Goal: Task Accomplishment & Management: Complete application form

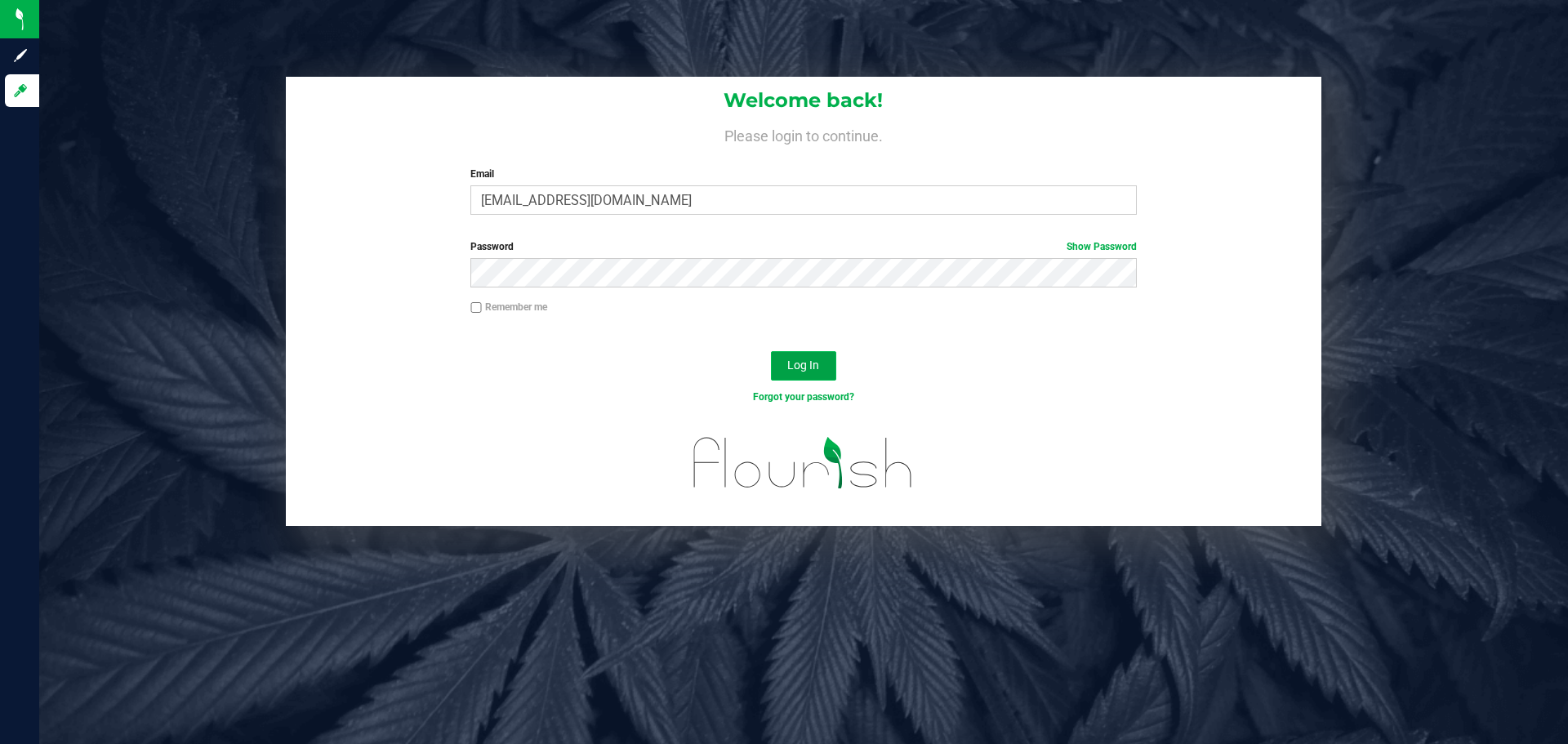
click at [794, 366] on span "Log In" at bounding box center [803, 365] width 32 height 13
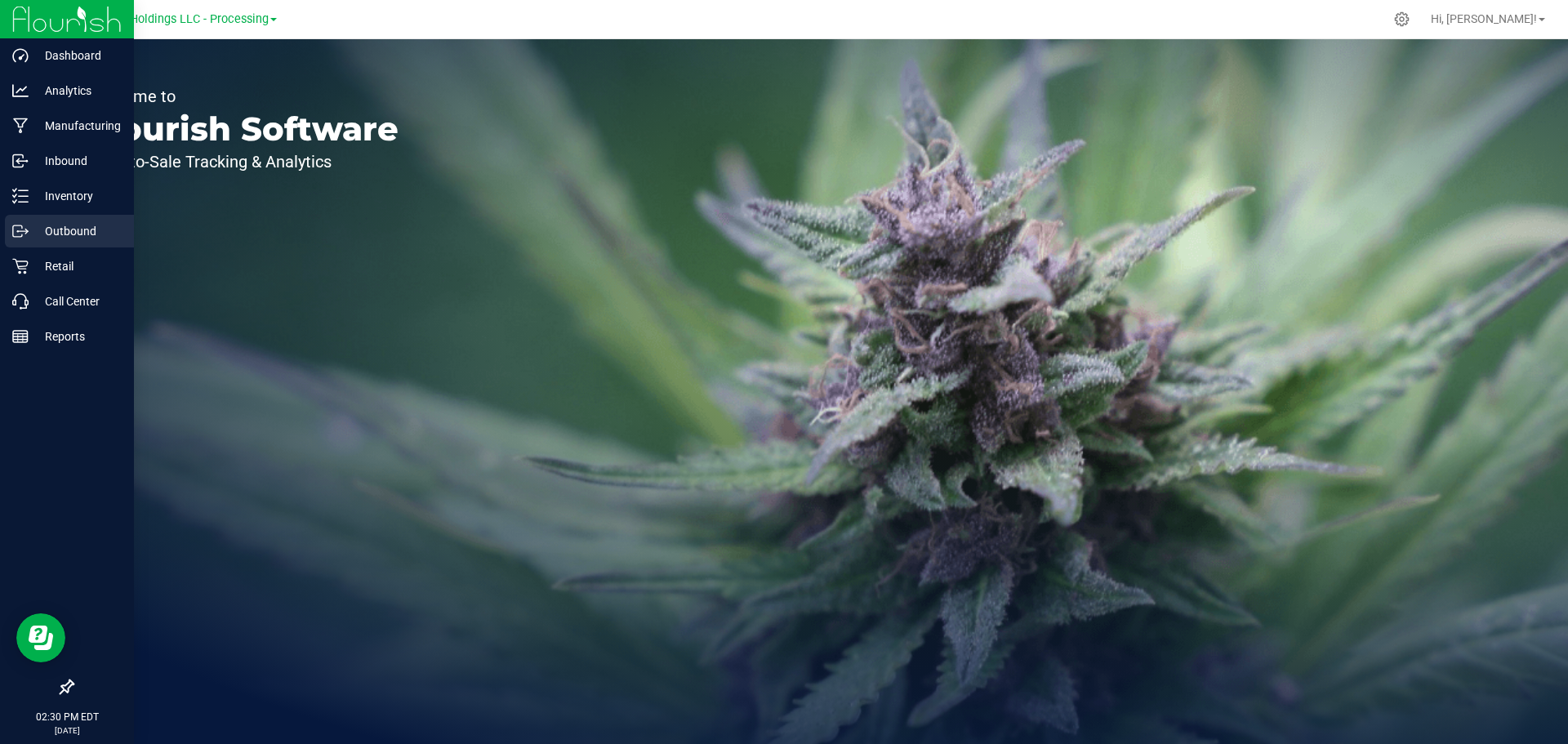
click at [84, 231] on p "Outbound" at bounding box center [78, 231] width 98 height 19
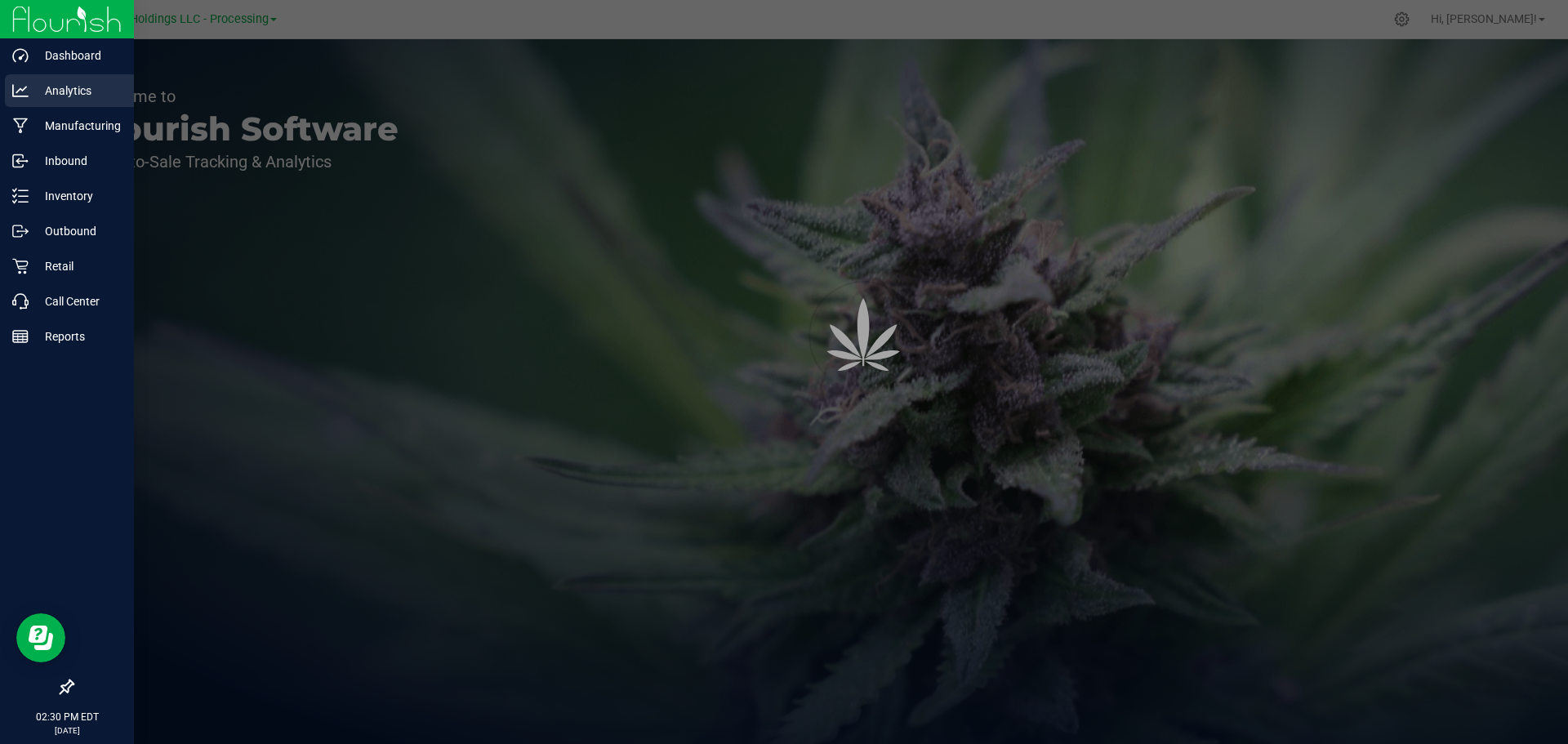
click at [79, 98] on p "Analytics" at bounding box center [78, 90] width 98 height 19
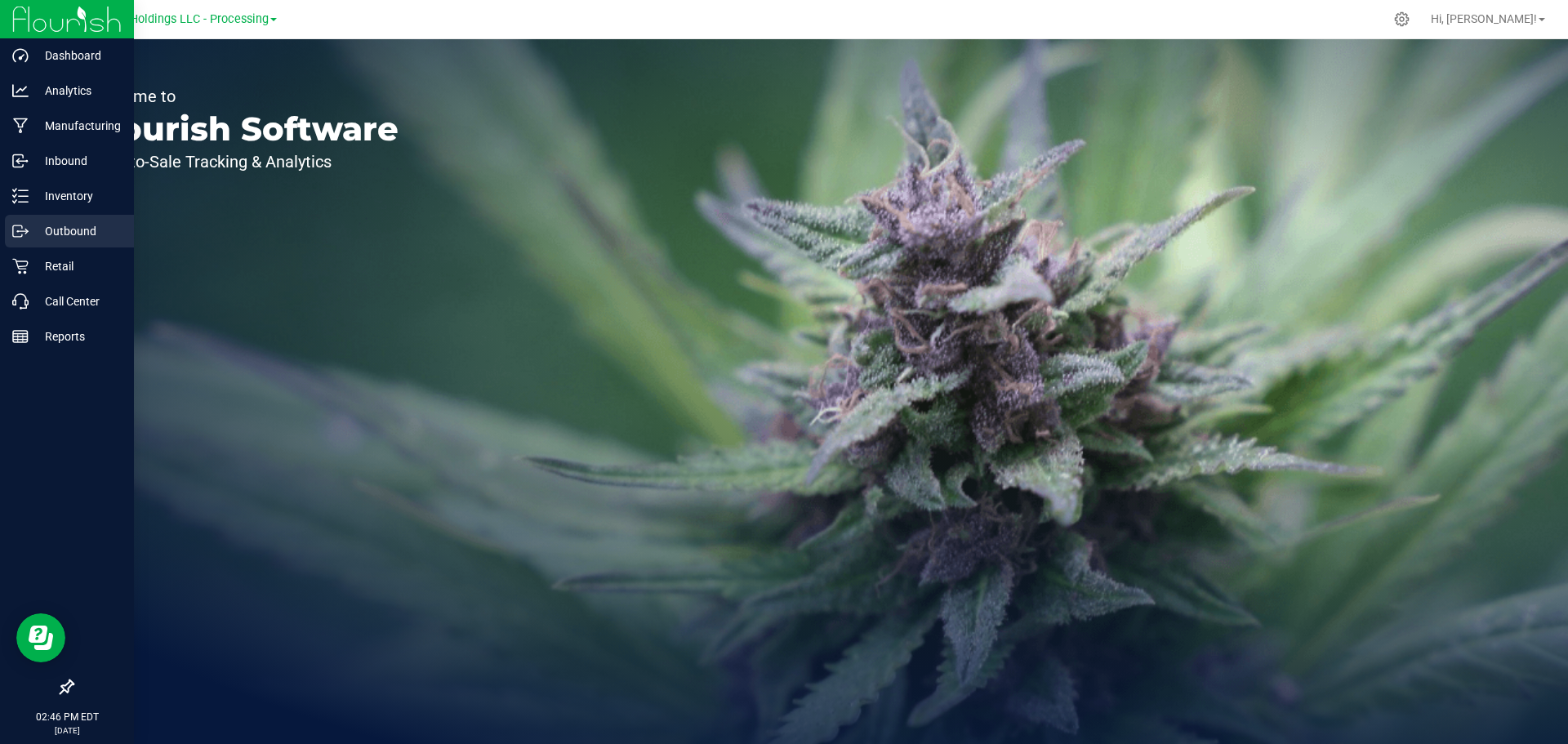
click at [55, 230] on p "Outbound" at bounding box center [78, 231] width 98 height 19
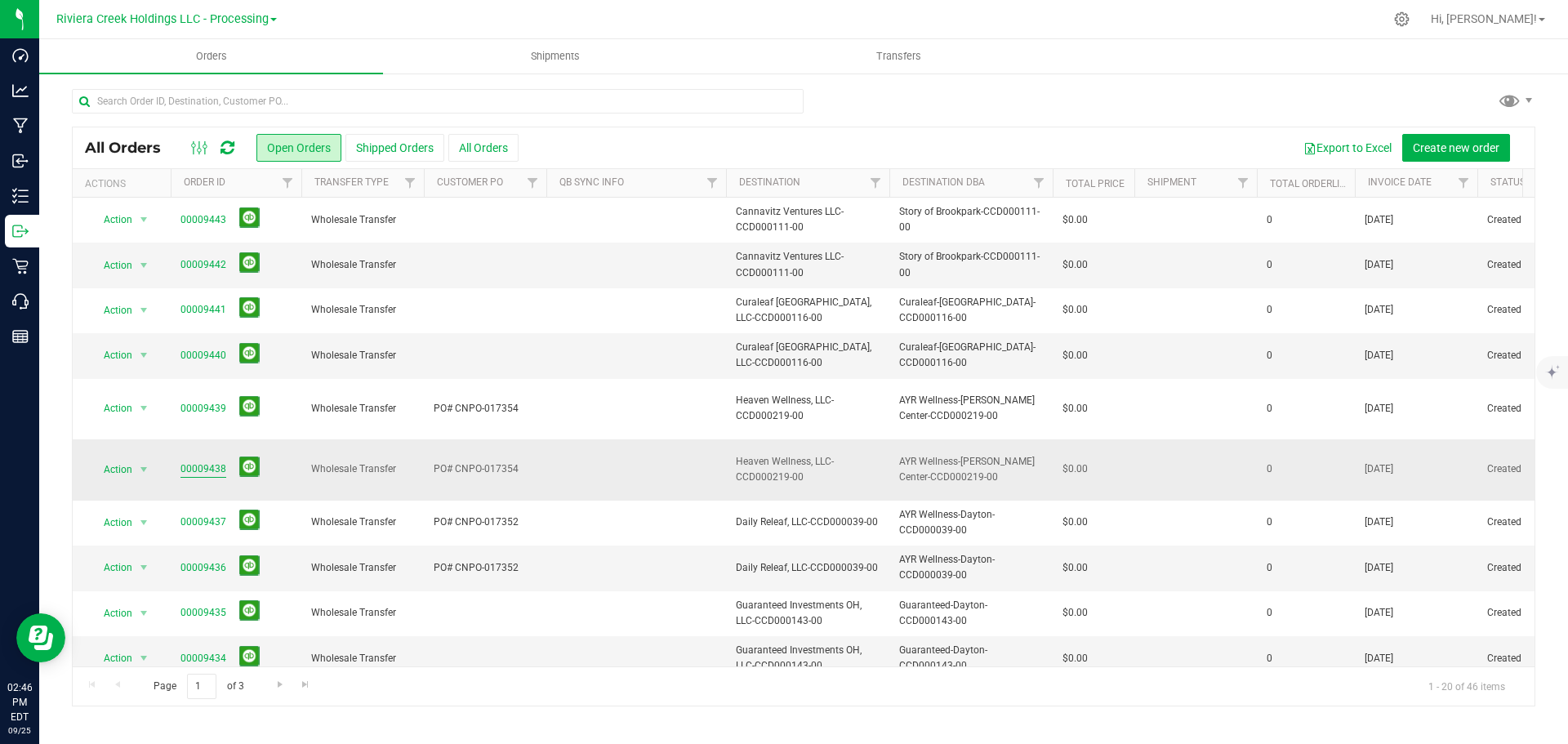
click at [200, 461] on link "00009438" at bounding box center [204, 469] width 46 height 15
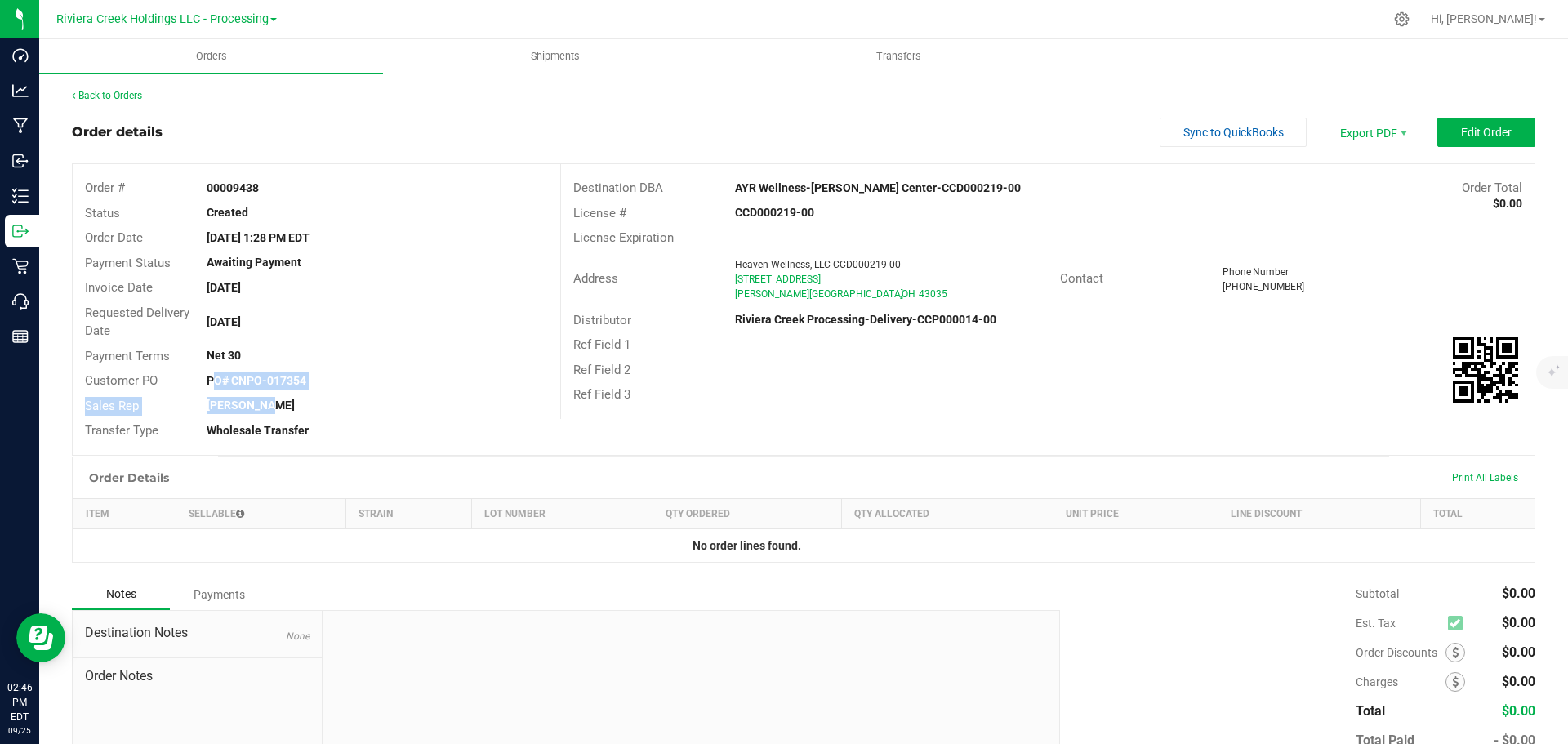
drag, startPoint x: 198, startPoint y: 374, endPoint x: 368, endPoint y: 394, distance: 171.2
click at [368, 394] on div "Order # 00009438 Status Created Order Date [DATE] 1:28 PM EDT Payment Status Aw…" at bounding box center [317, 310] width 488 height 291
click at [247, 384] on strong "PO# CNPO-017354" at bounding box center [257, 381] width 100 height 13
click at [1423, 21] on div at bounding box center [1402, 19] width 41 height 36
click at [1410, 22] on icon at bounding box center [1402, 19] width 17 height 17
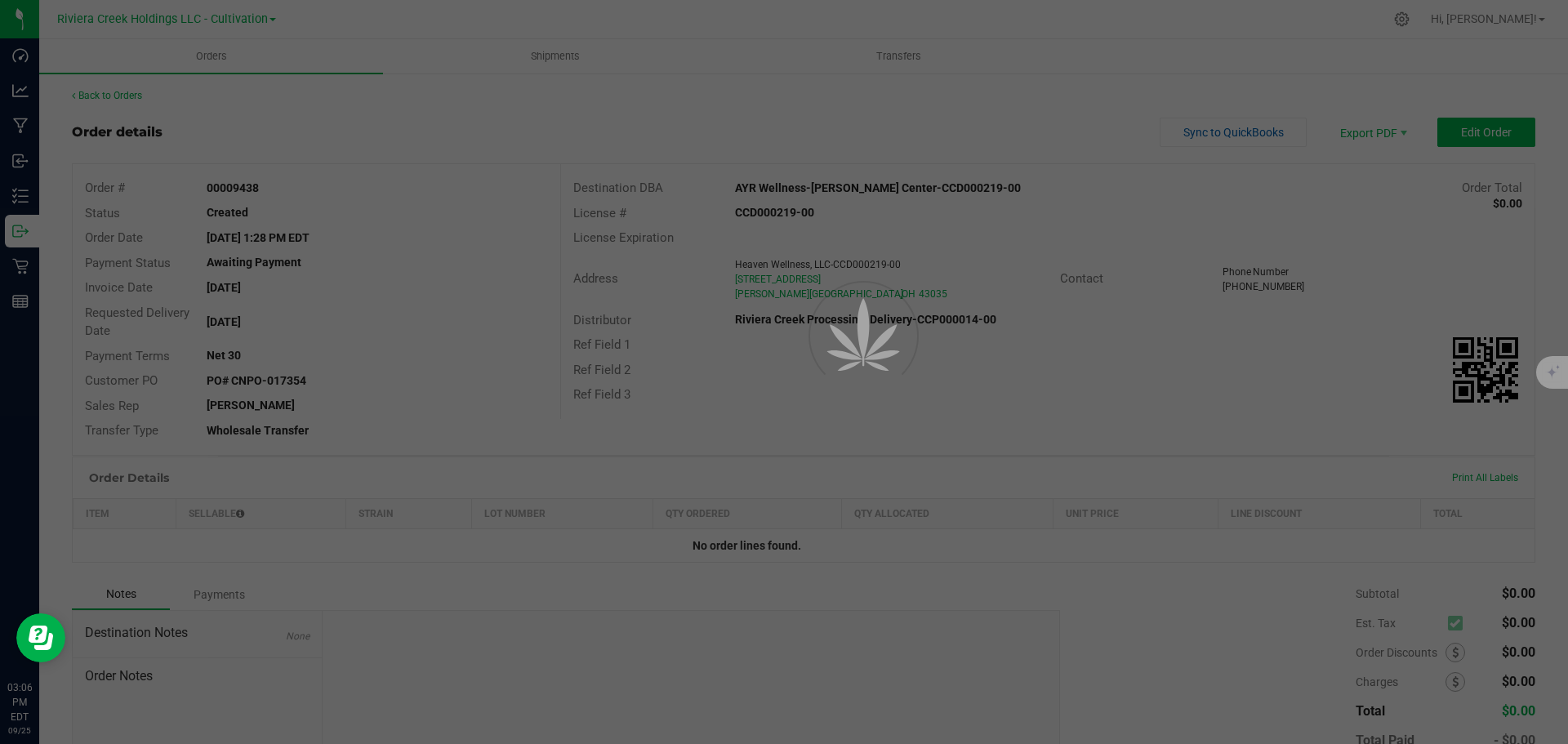
click at [1463, 20] on div at bounding box center [784, 372] width 1568 height 744
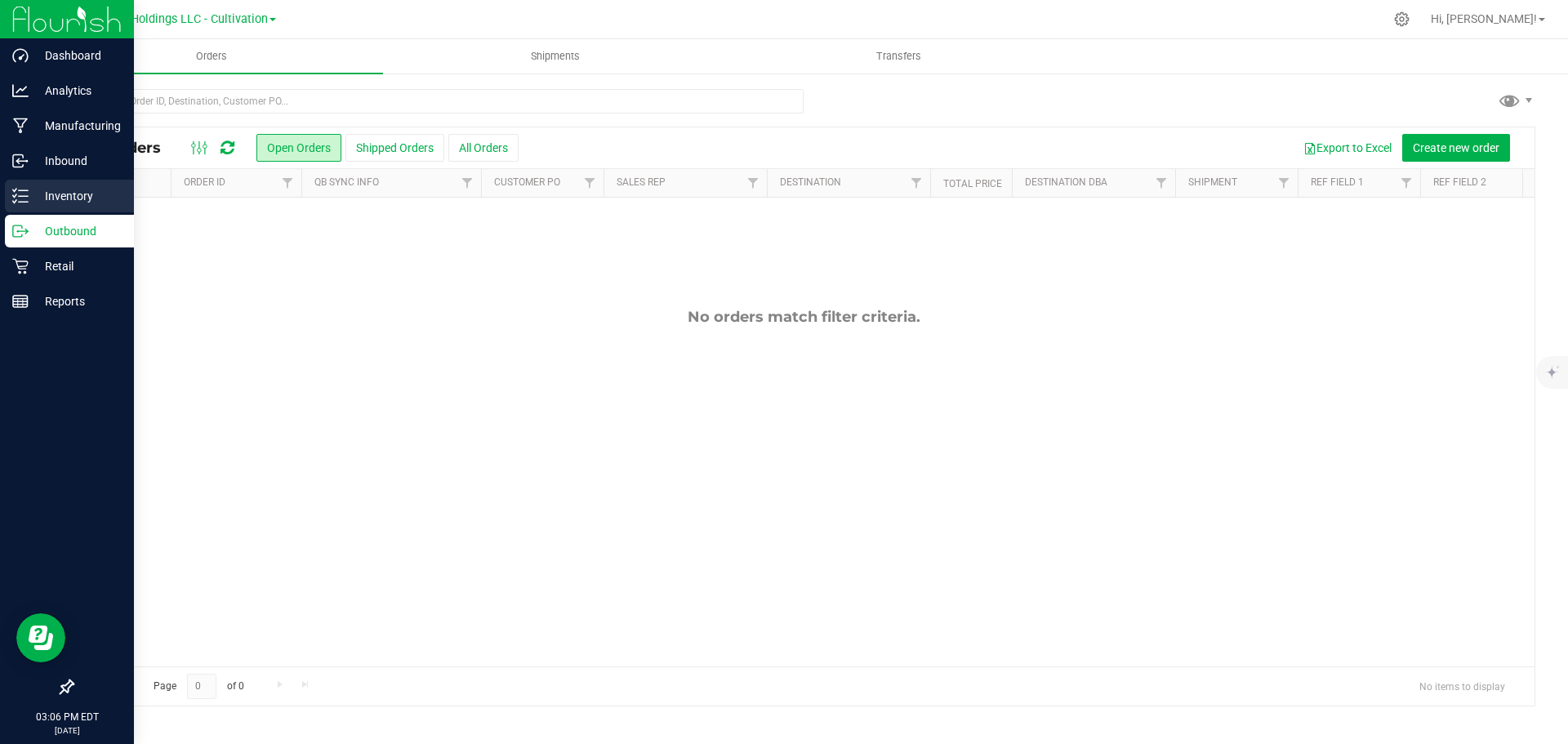
click at [52, 194] on p "Inventory" at bounding box center [78, 196] width 98 height 19
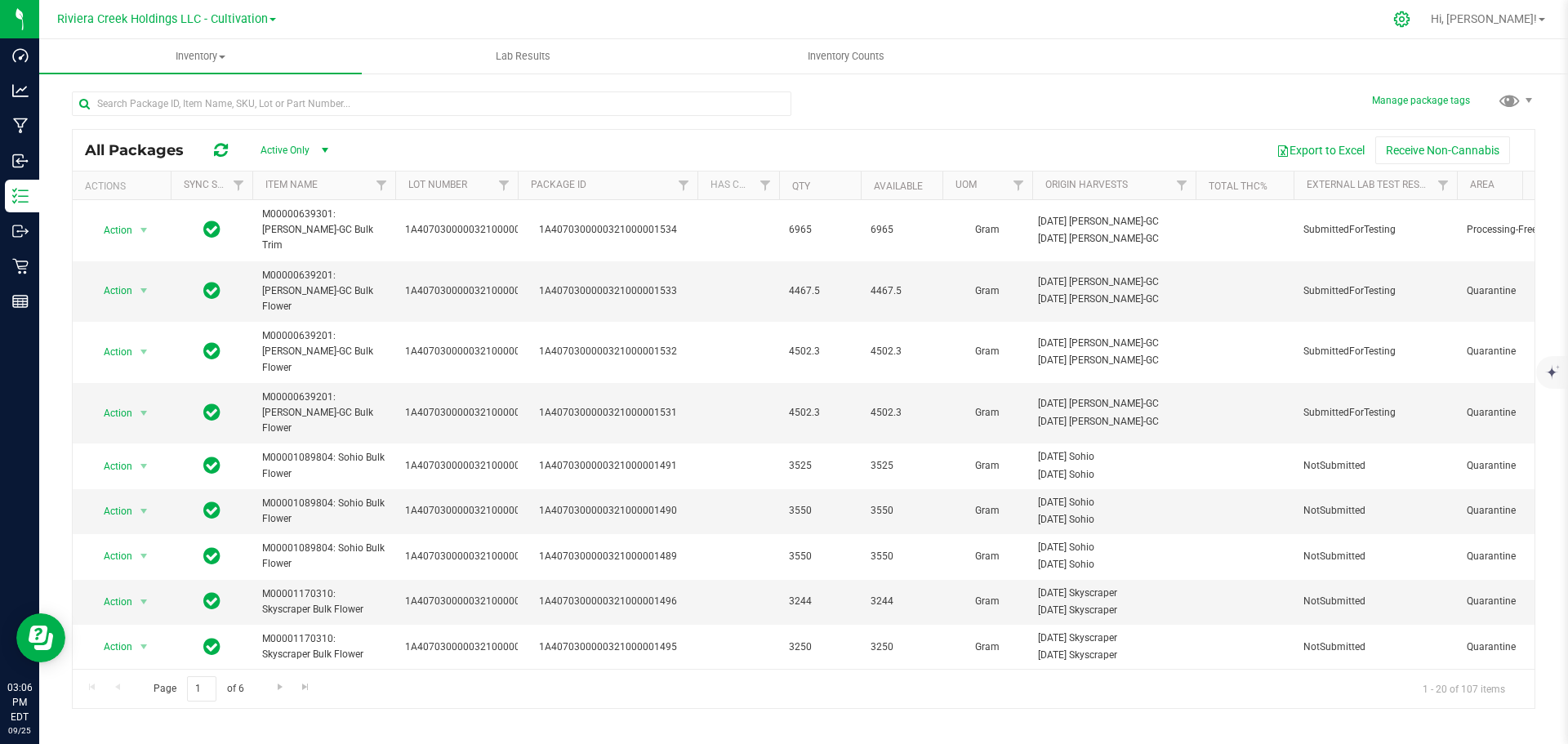
click at [1410, 25] on icon at bounding box center [1402, 19] width 17 height 17
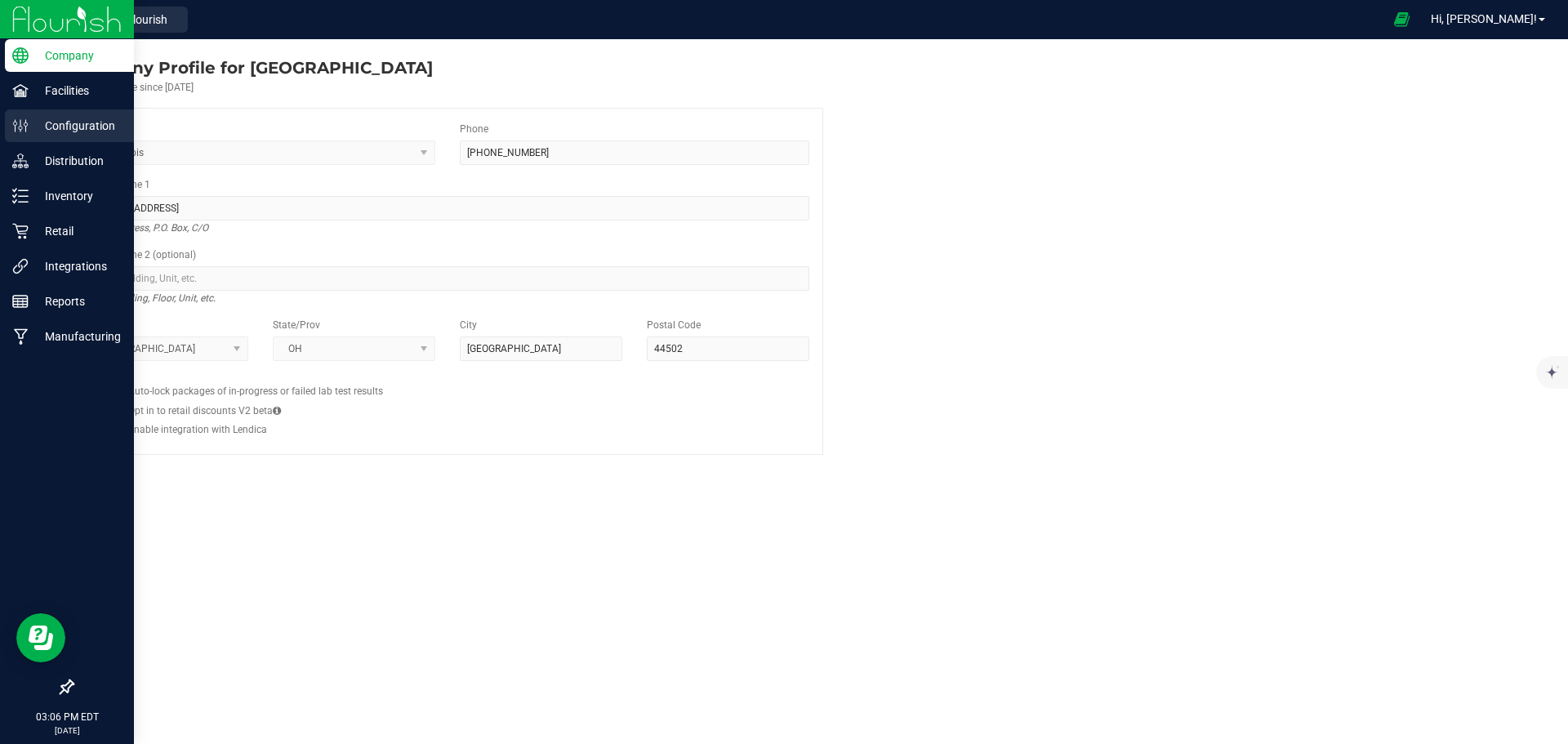
click at [61, 144] on link "Configuration" at bounding box center [66, 127] width 134 height 36
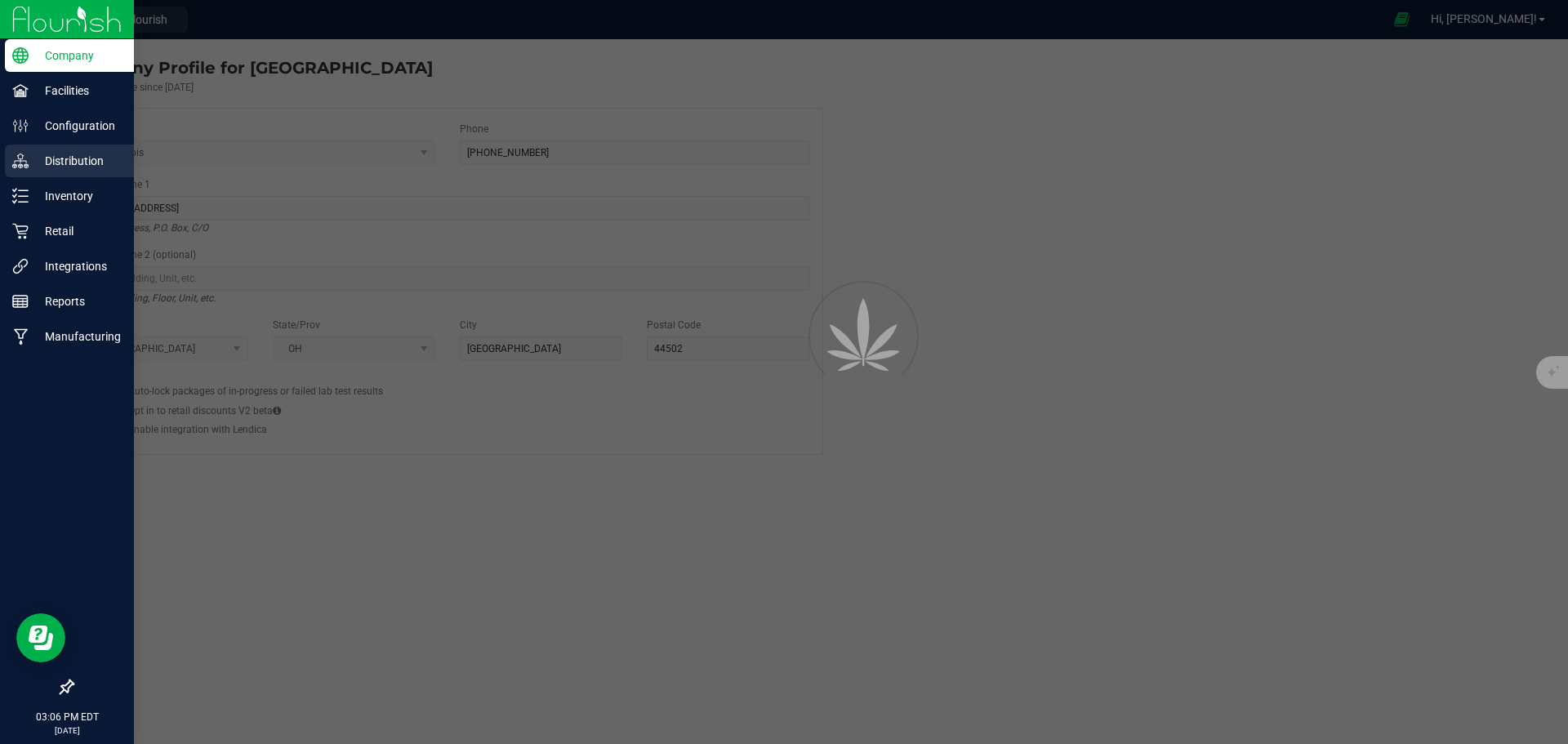
click at [61, 155] on p "Distribution" at bounding box center [78, 161] width 98 height 19
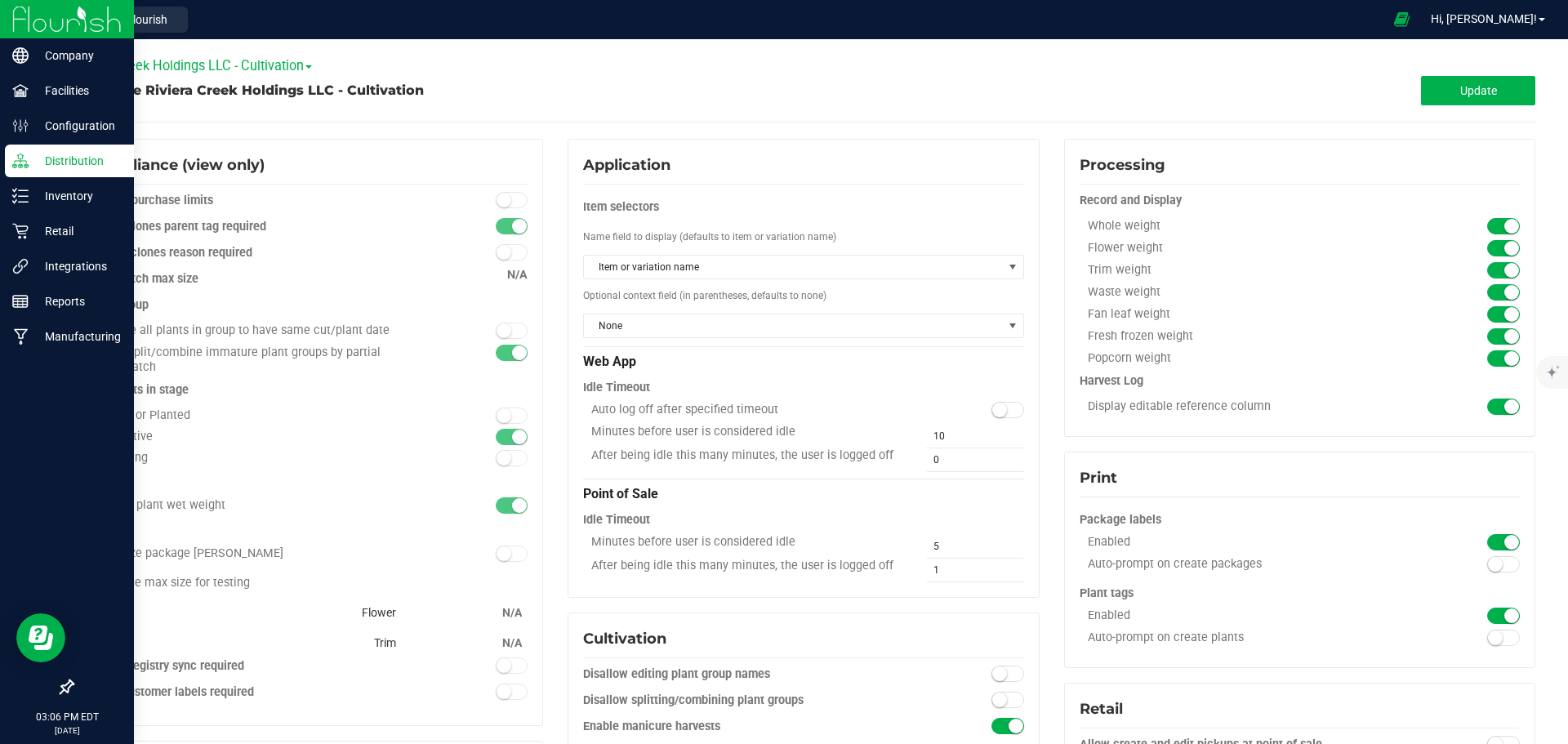
click at [66, 161] on p "Distribution" at bounding box center [78, 161] width 98 height 19
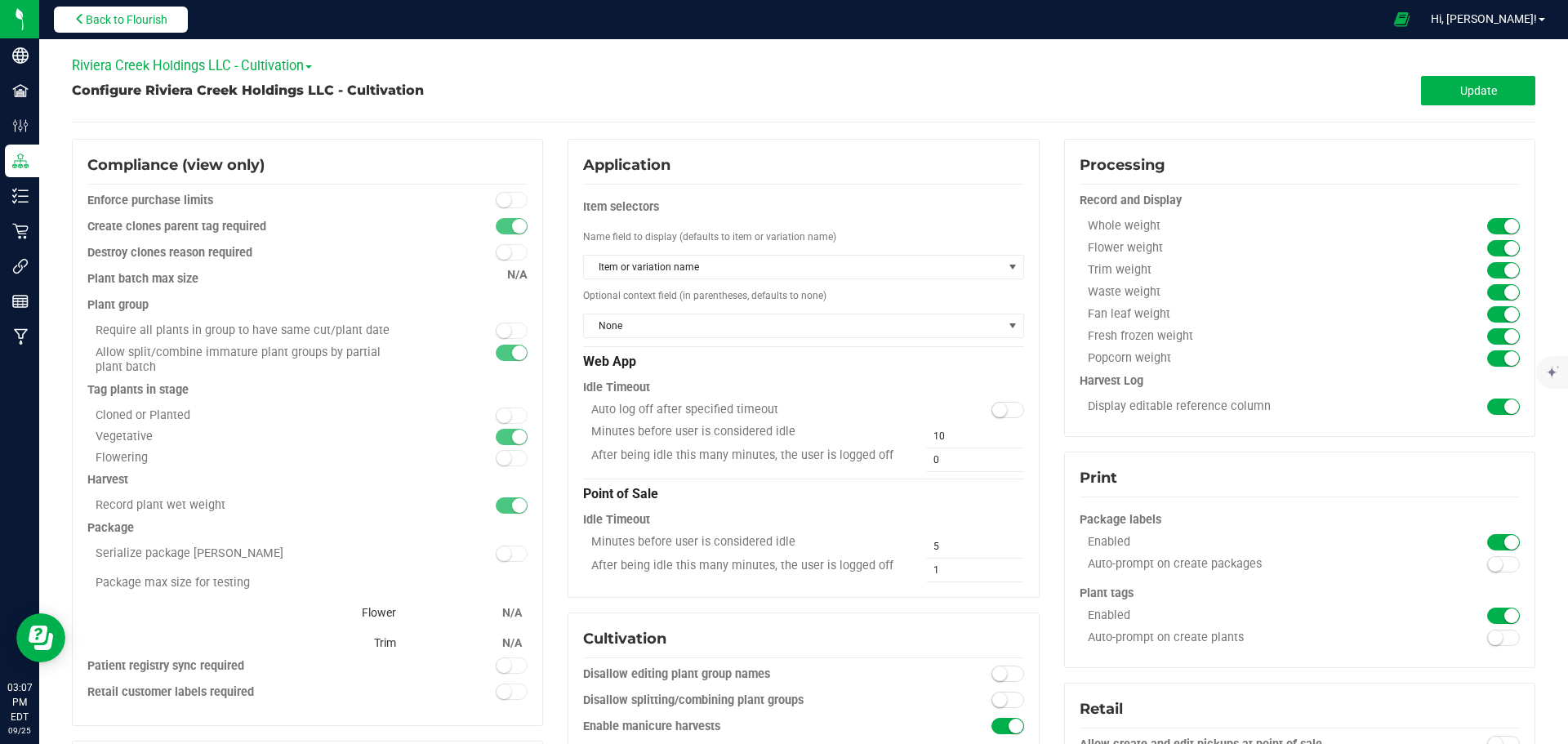
click at [155, 25] on span "Back to Flourish" at bounding box center [126, 20] width 82 height 13
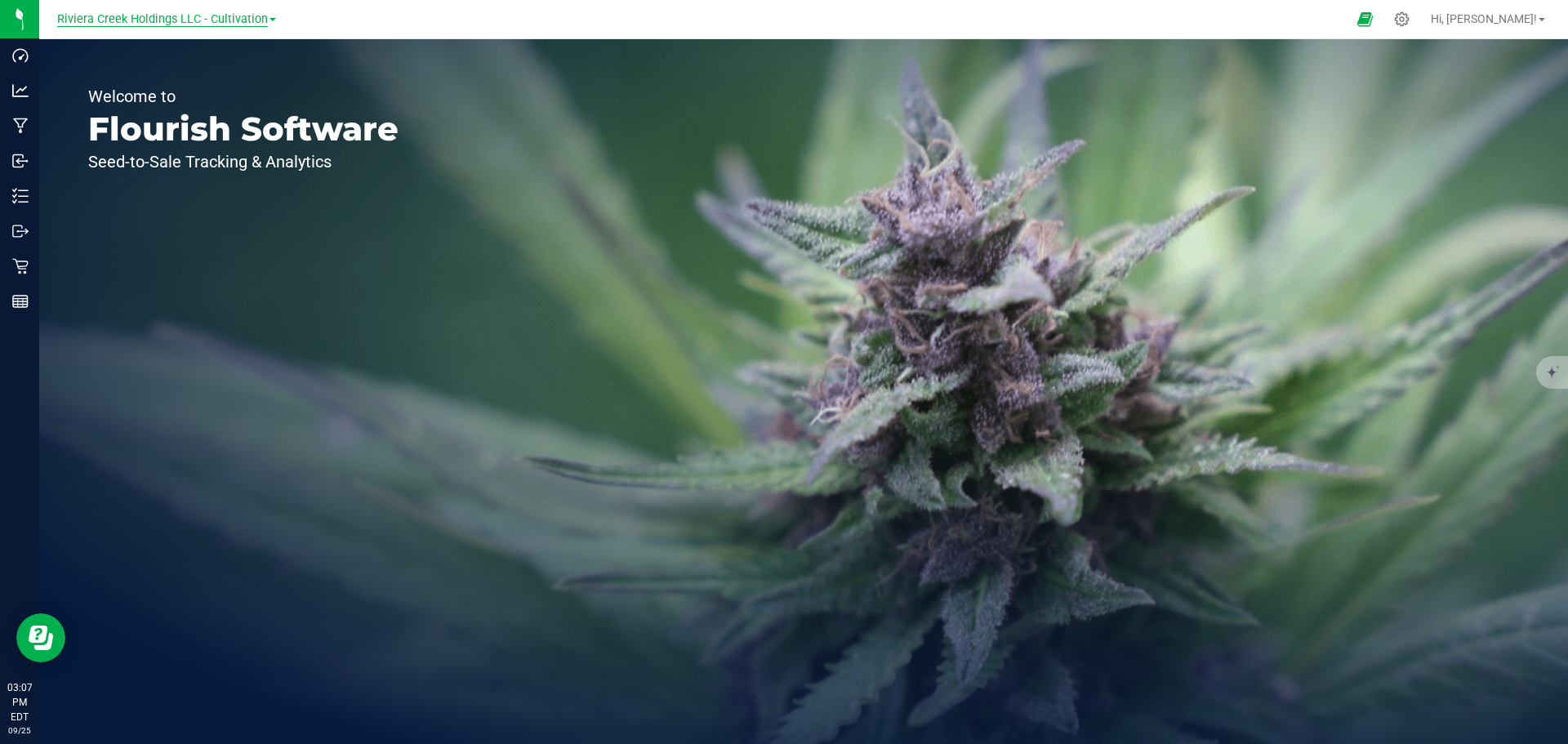
click at [223, 21] on span "Riviera Creek Holdings LLC - Cultivation" at bounding box center [162, 19] width 210 height 14
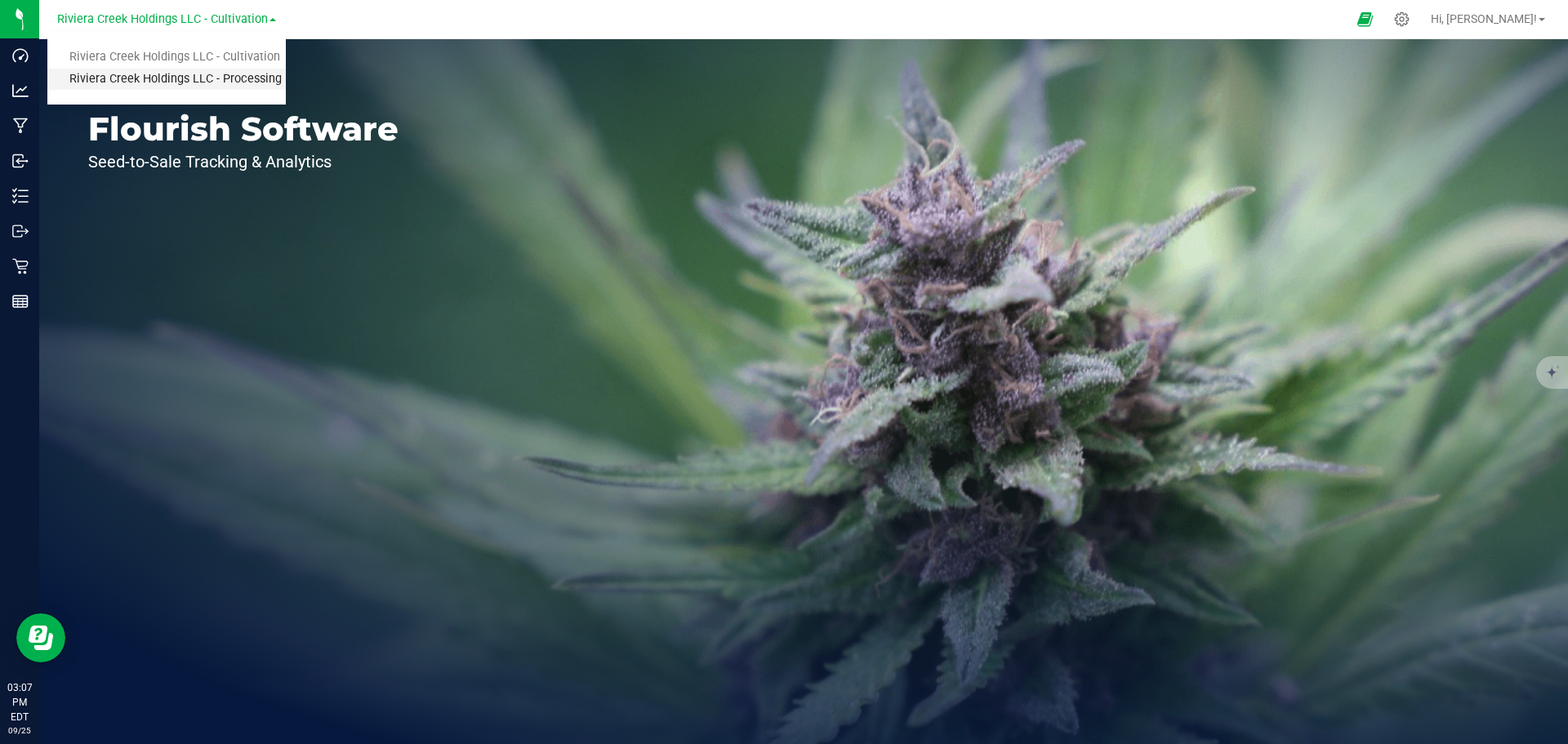
click at [219, 86] on link "Riviera Creek Holdings LLC - Processing" at bounding box center [166, 79] width 238 height 22
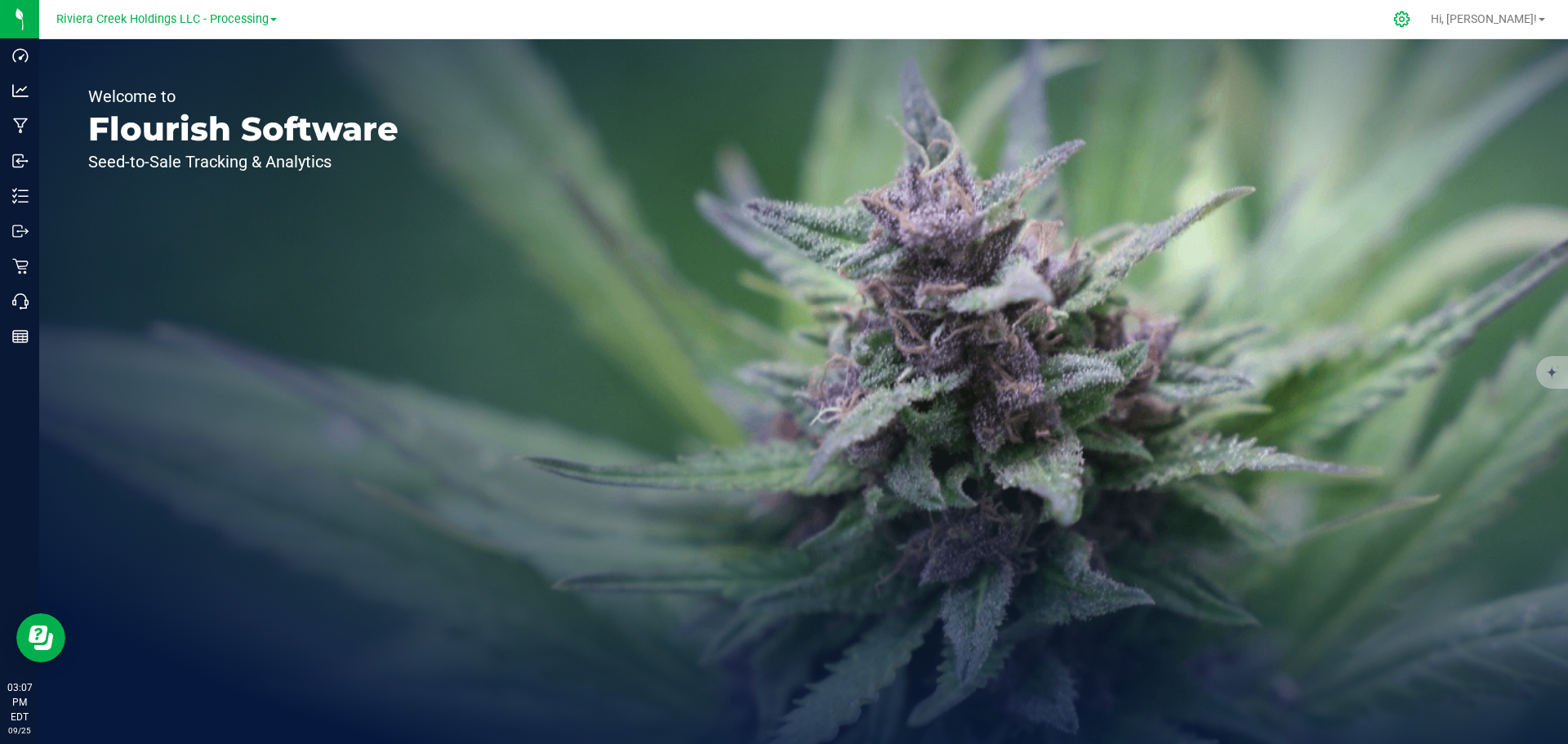
click at [1410, 22] on icon at bounding box center [1402, 19] width 17 height 17
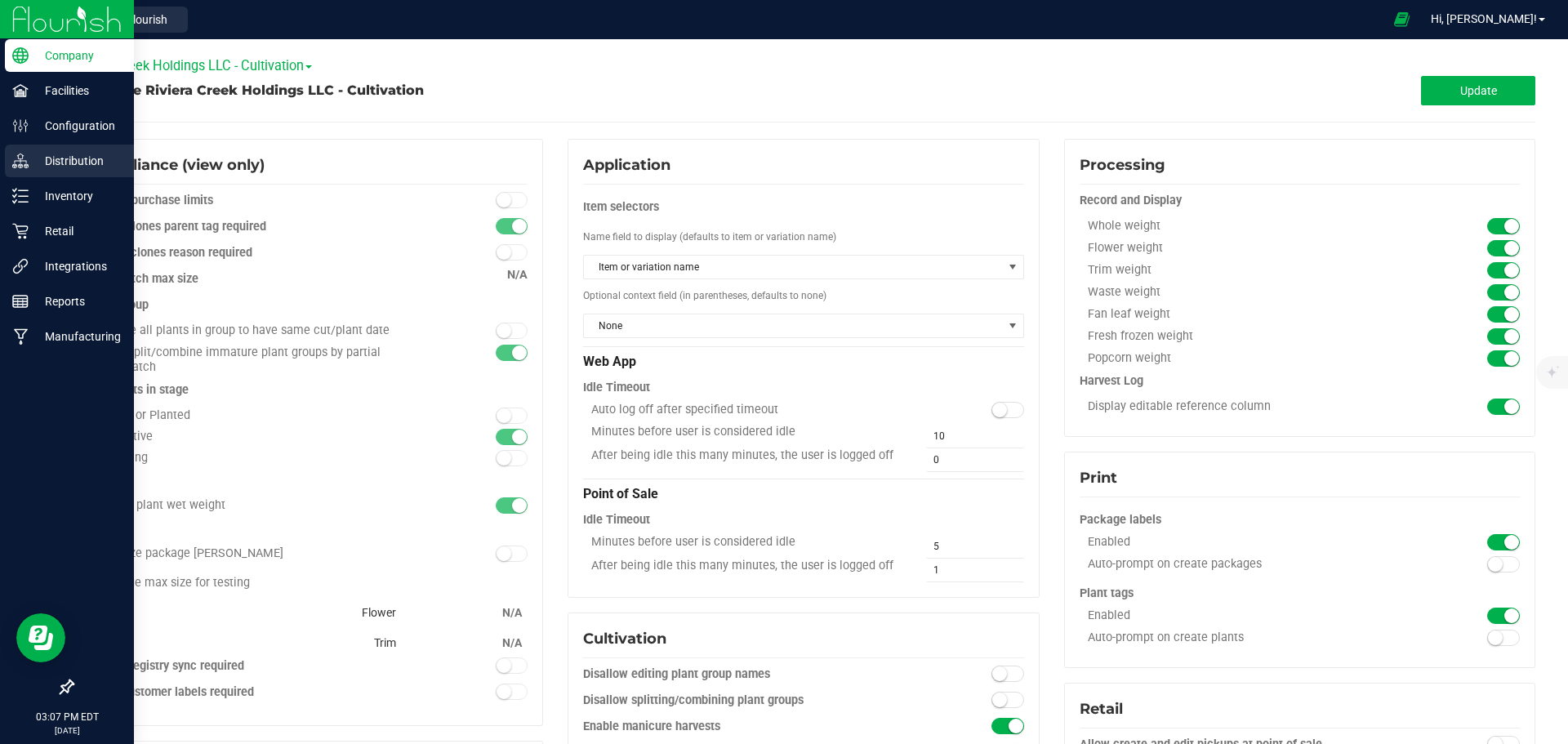
click at [75, 161] on p "Distribution" at bounding box center [78, 161] width 98 height 19
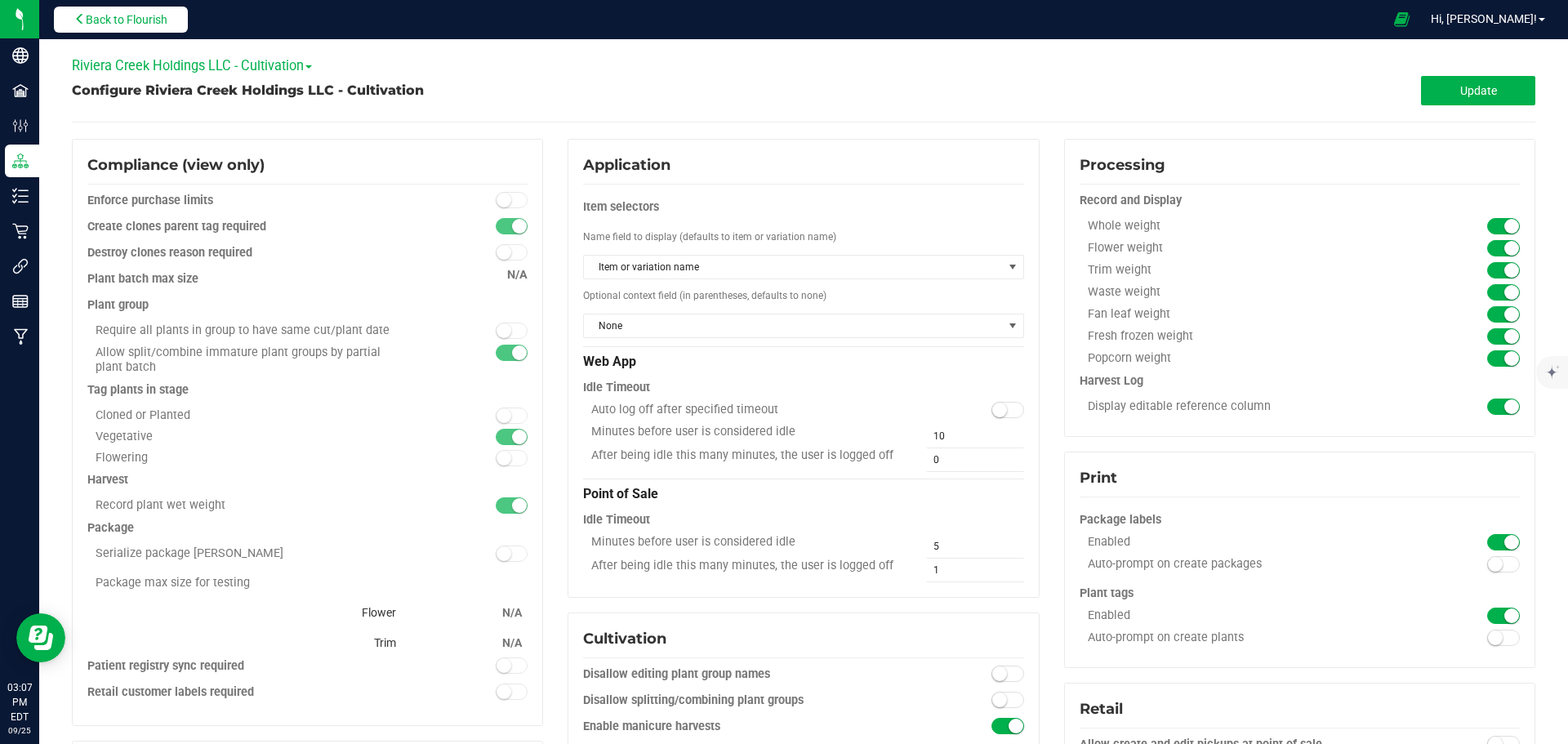
click at [146, 16] on span "Back to Flourish" at bounding box center [126, 20] width 82 height 13
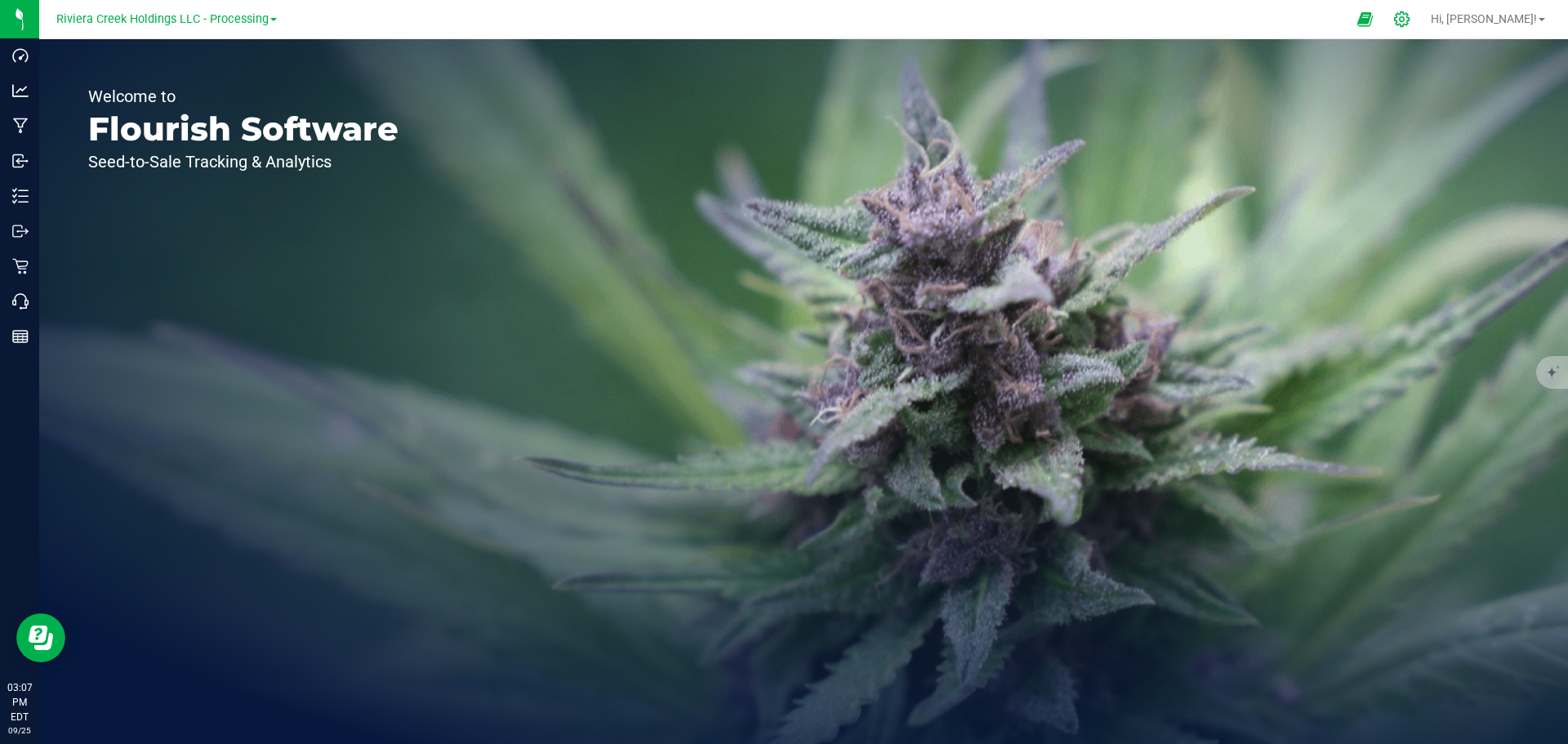
click at [1409, 19] on icon at bounding box center [1402, 19] width 15 height 15
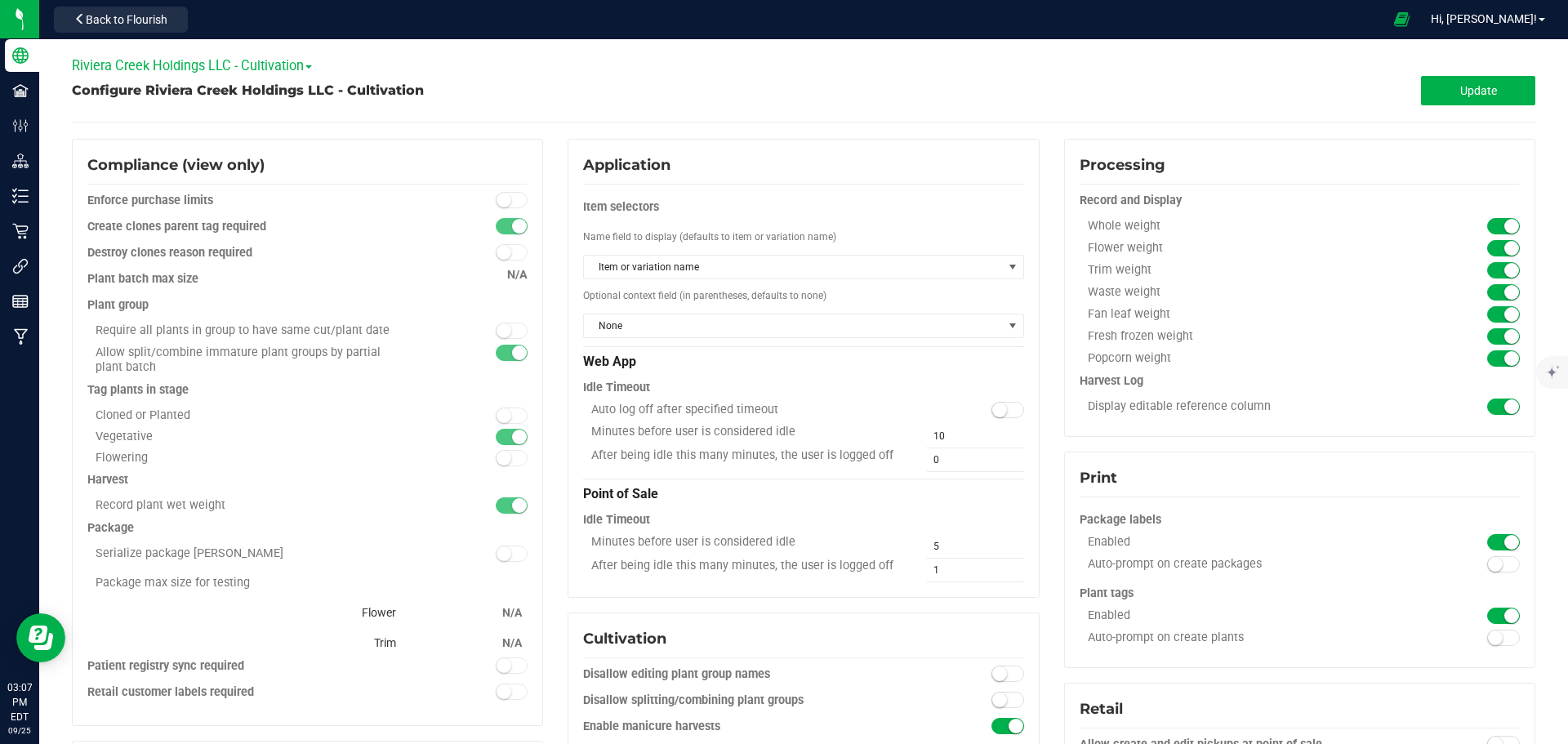
click at [293, 64] on span "Riviera Creek Holdings LLC - Cultivation" at bounding box center [192, 65] width 240 height 15
click at [261, 118] on link "Riviera Creek Holdings LLC - Processing" at bounding box center [189, 114] width 233 height 21
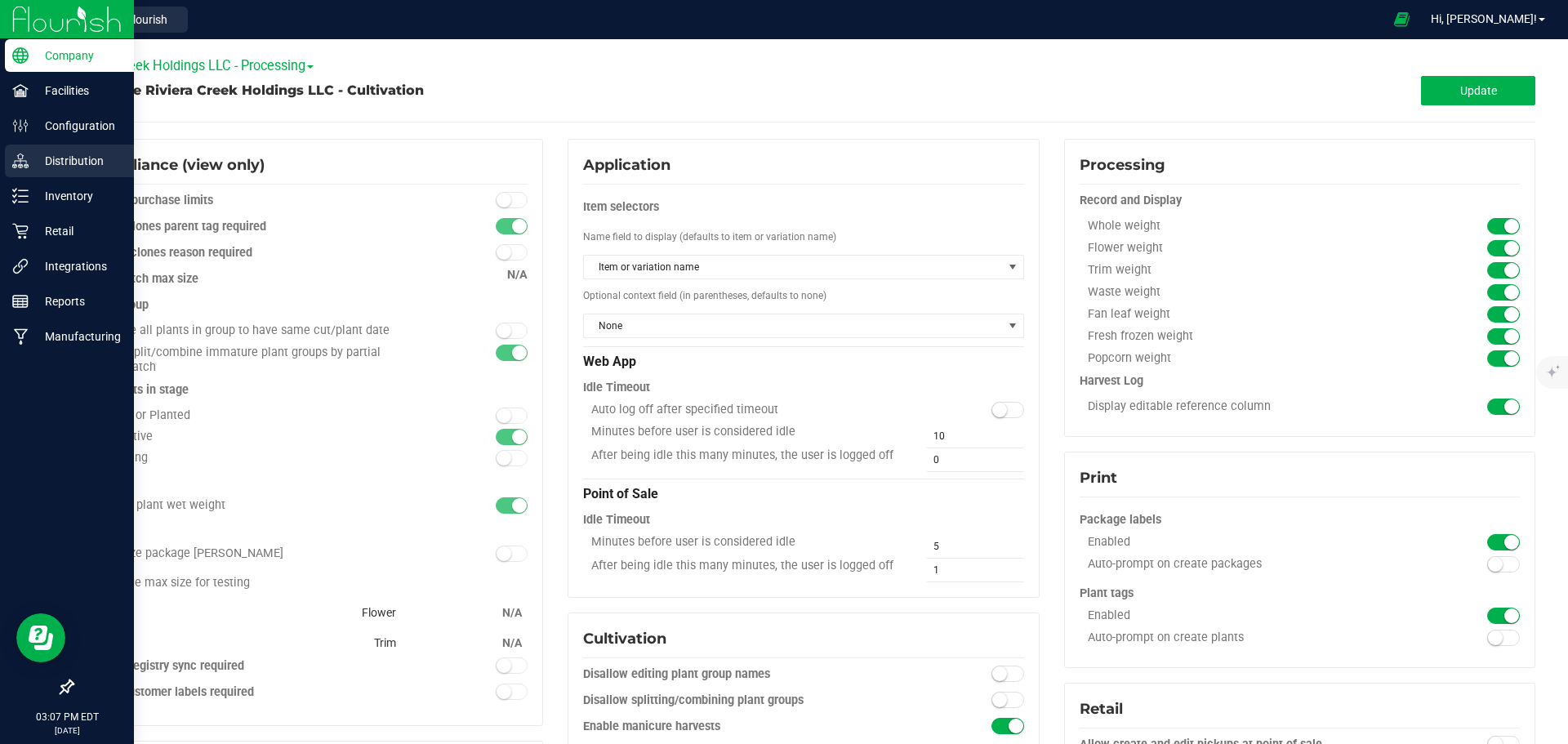
click at [68, 162] on p "Distribution" at bounding box center [78, 161] width 98 height 19
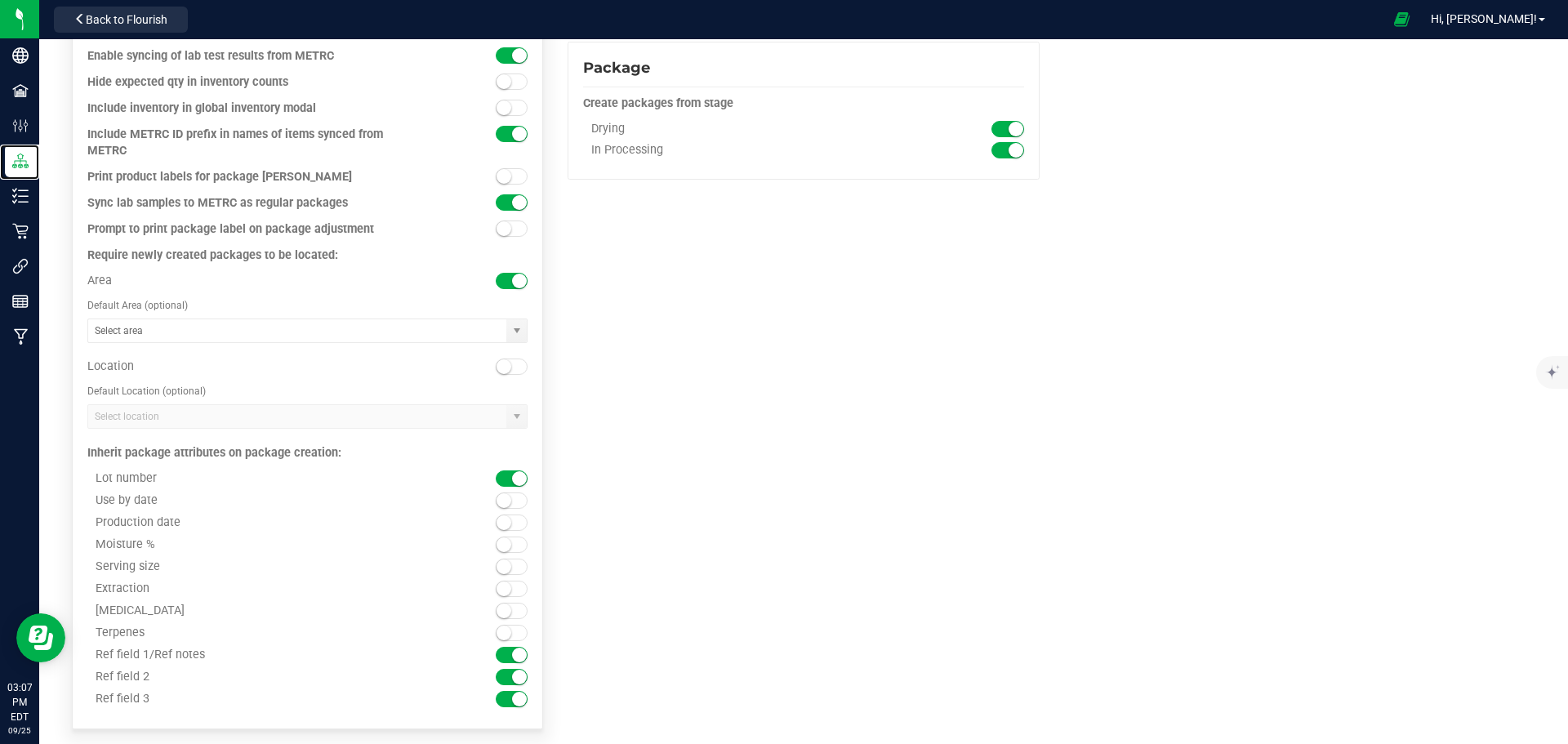
scroll to position [1716, 0]
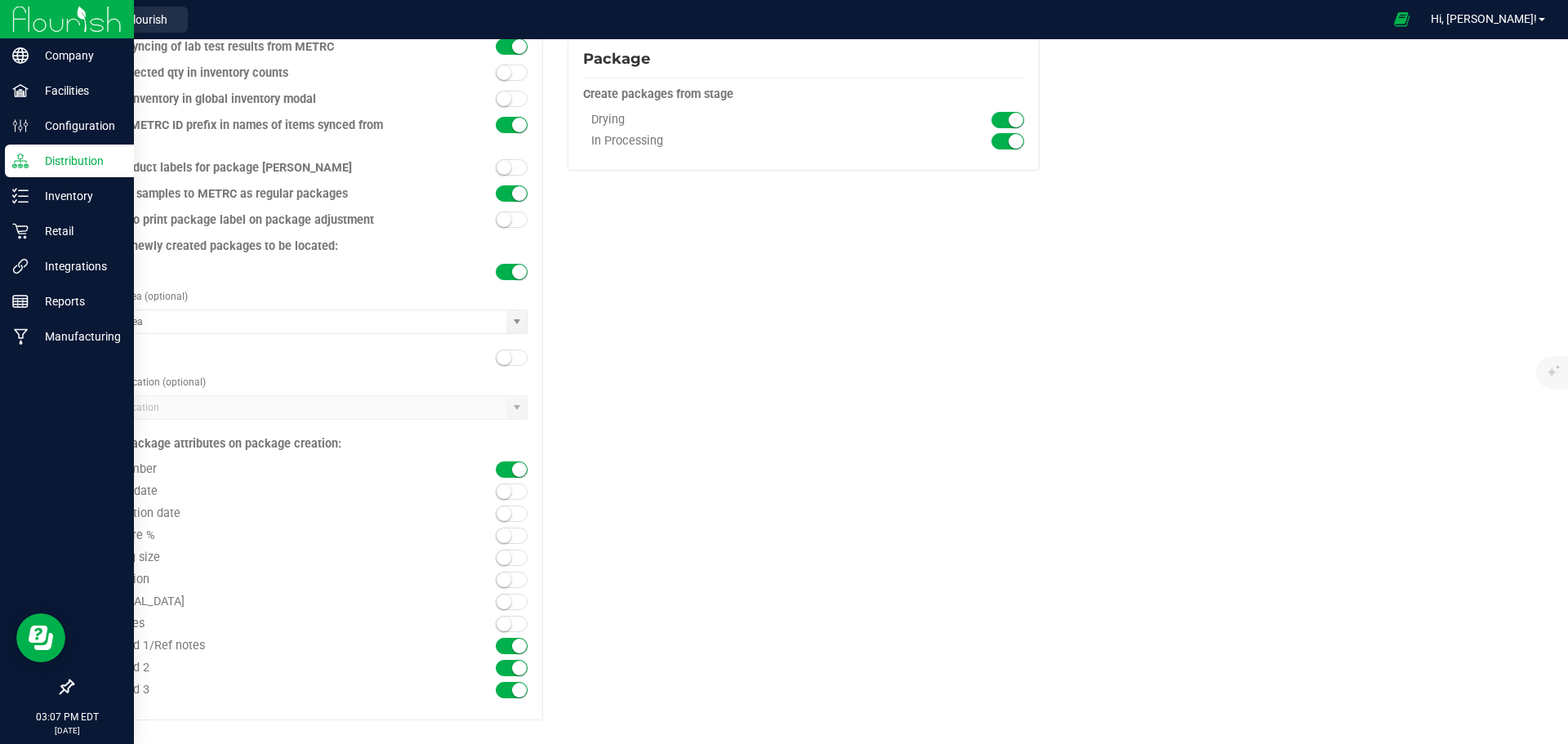
click at [61, 160] on p "Distribution" at bounding box center [78, 161] width 98 height 19
click at [61, 159] on p "Distribution" at bounding box center [78, 161] width 98 height 19
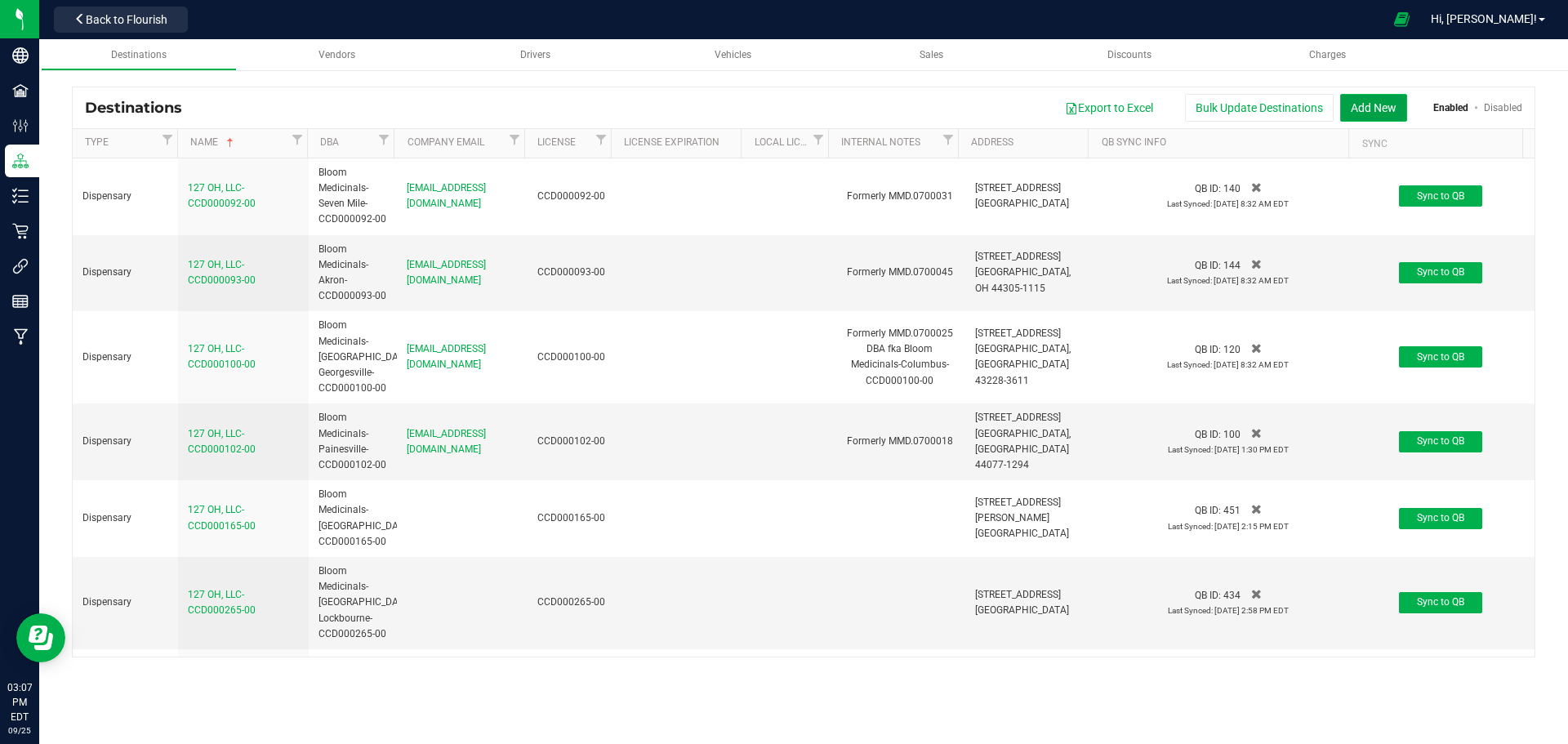
click at [1373, 109] on button "Add New" at bounding box center [1374, 108] width 67 height 28
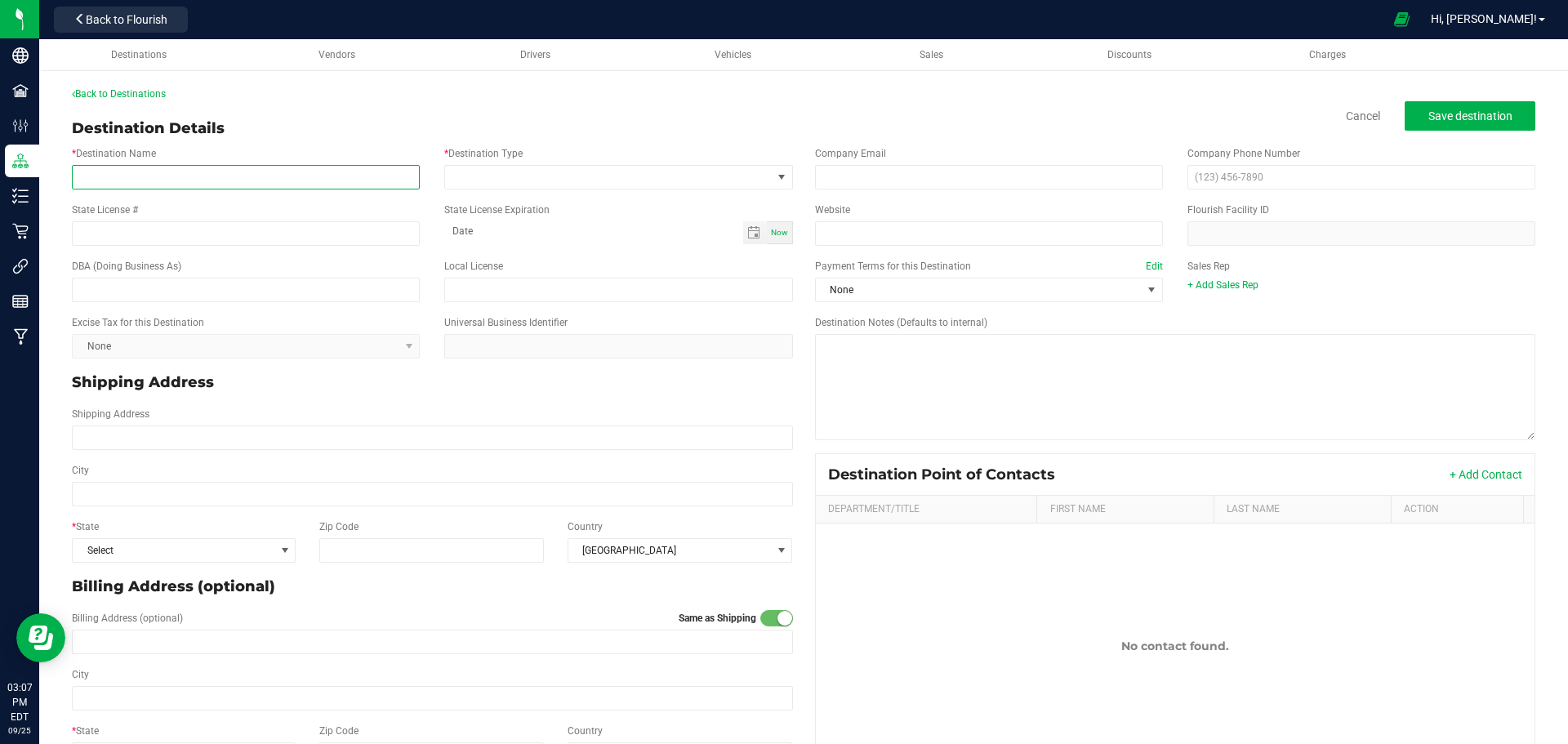
click at [135, 167] on input "* Destination Name" at bounding box center [246, 178] width 348 height 25
type input "Cresco Labs Ohio, LLC-CCD000167-00"
click at [776, 178] on span at bounding box center [782, 178] width 13 height 13
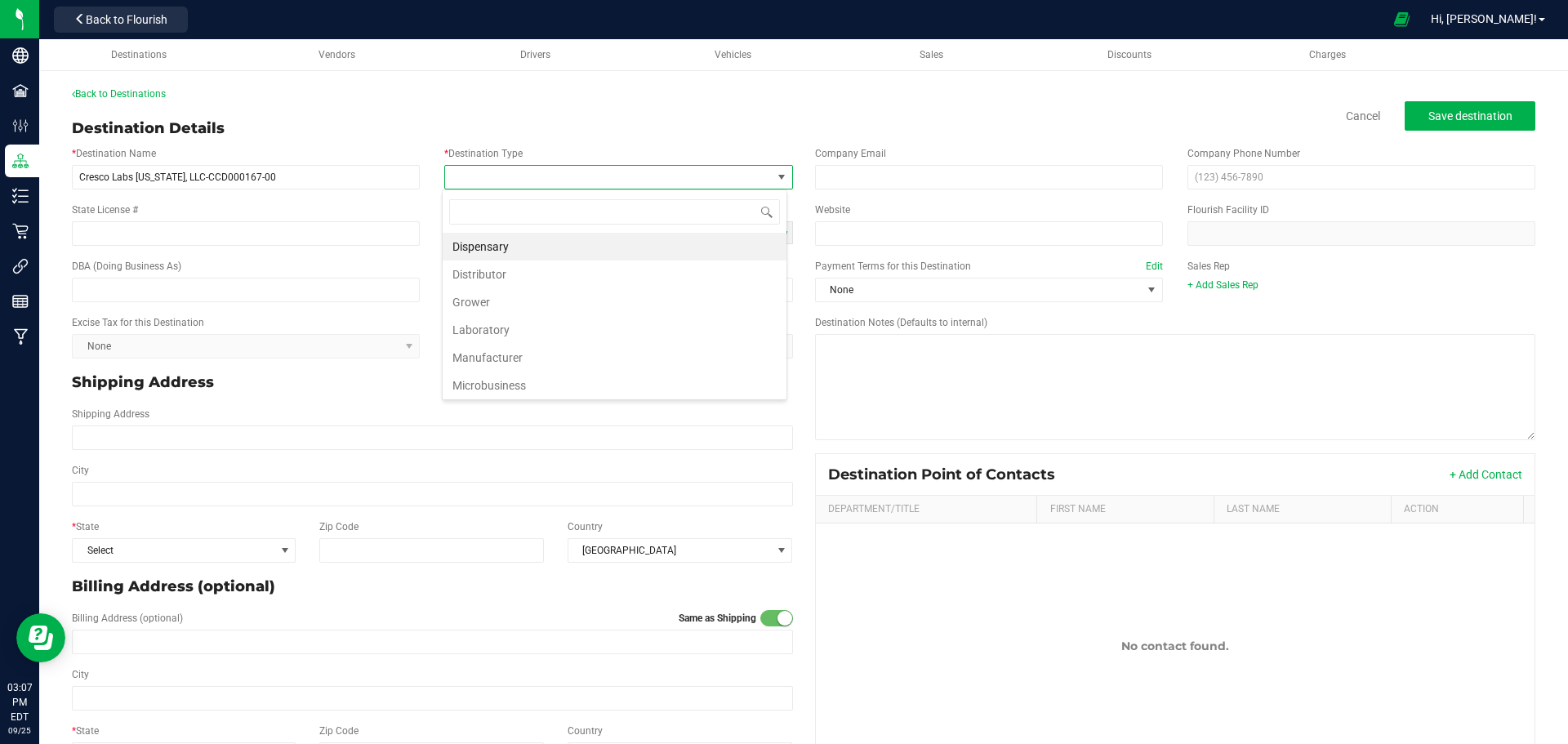
scroll to position [25, 345]
click at [499, 260] on li "Dispensary" at bounding box center [615, 246] width 344 height 28
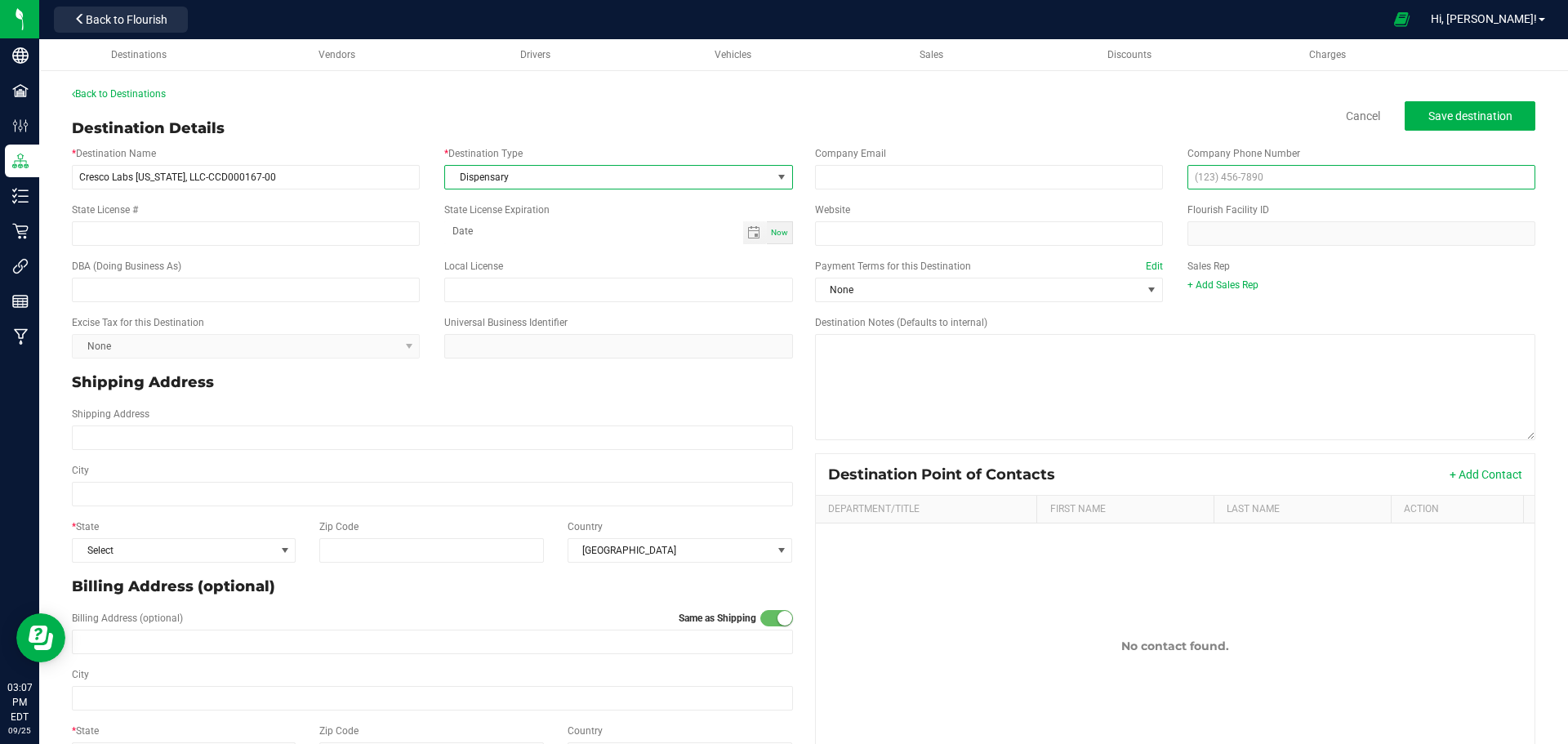
click at [1223, 172] on input "text" at bounding box center [1361, 178] width 348 height 25
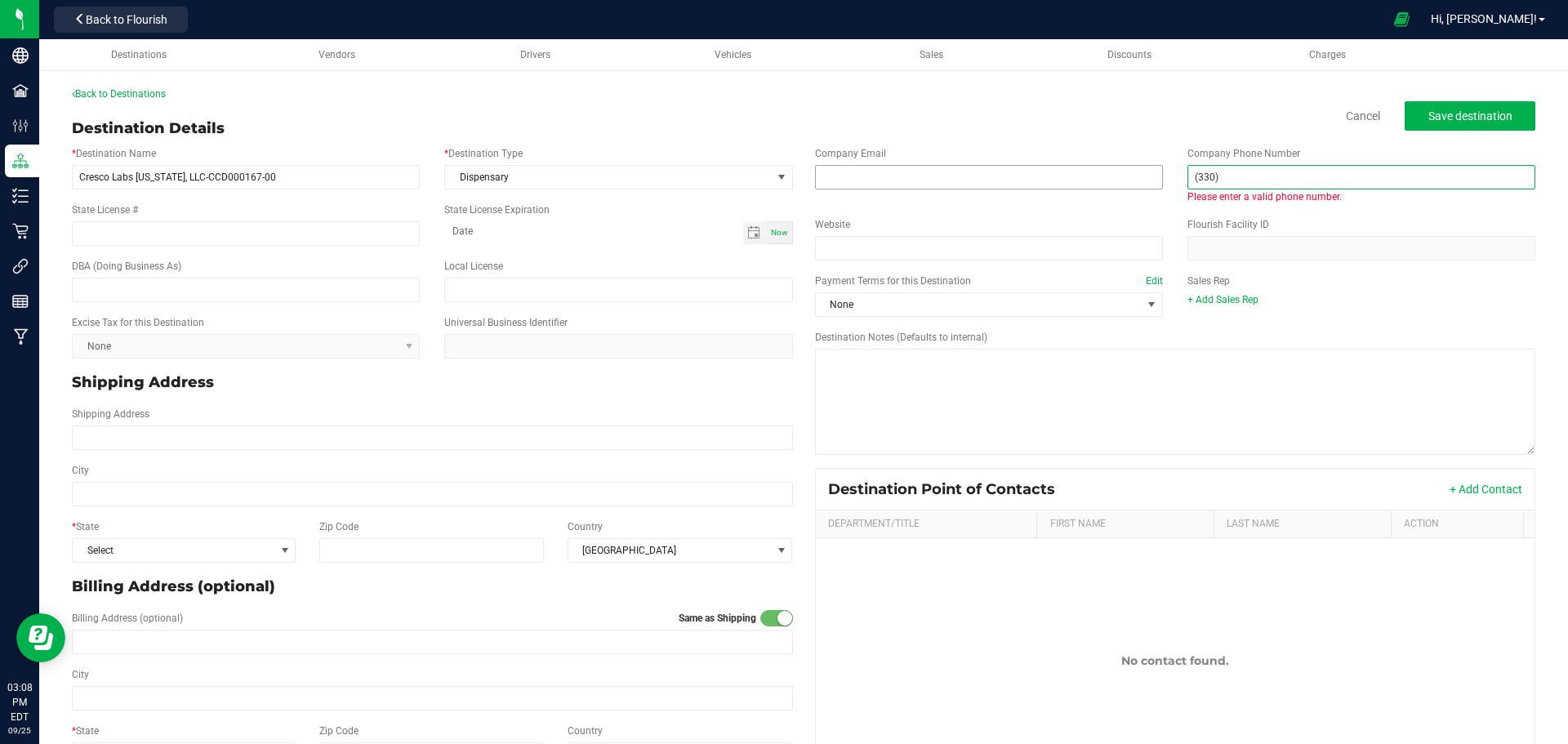
drag, startPoint x: 1157, startPoint y: 172, endPoint x: 1126, endPoint y: 176, distance: 31.3
click at [1126, 176] on div "Company Email Company Phone Number (330) Please enter a valid phone number." at bounding box center [1176, 175] width 746 height 71
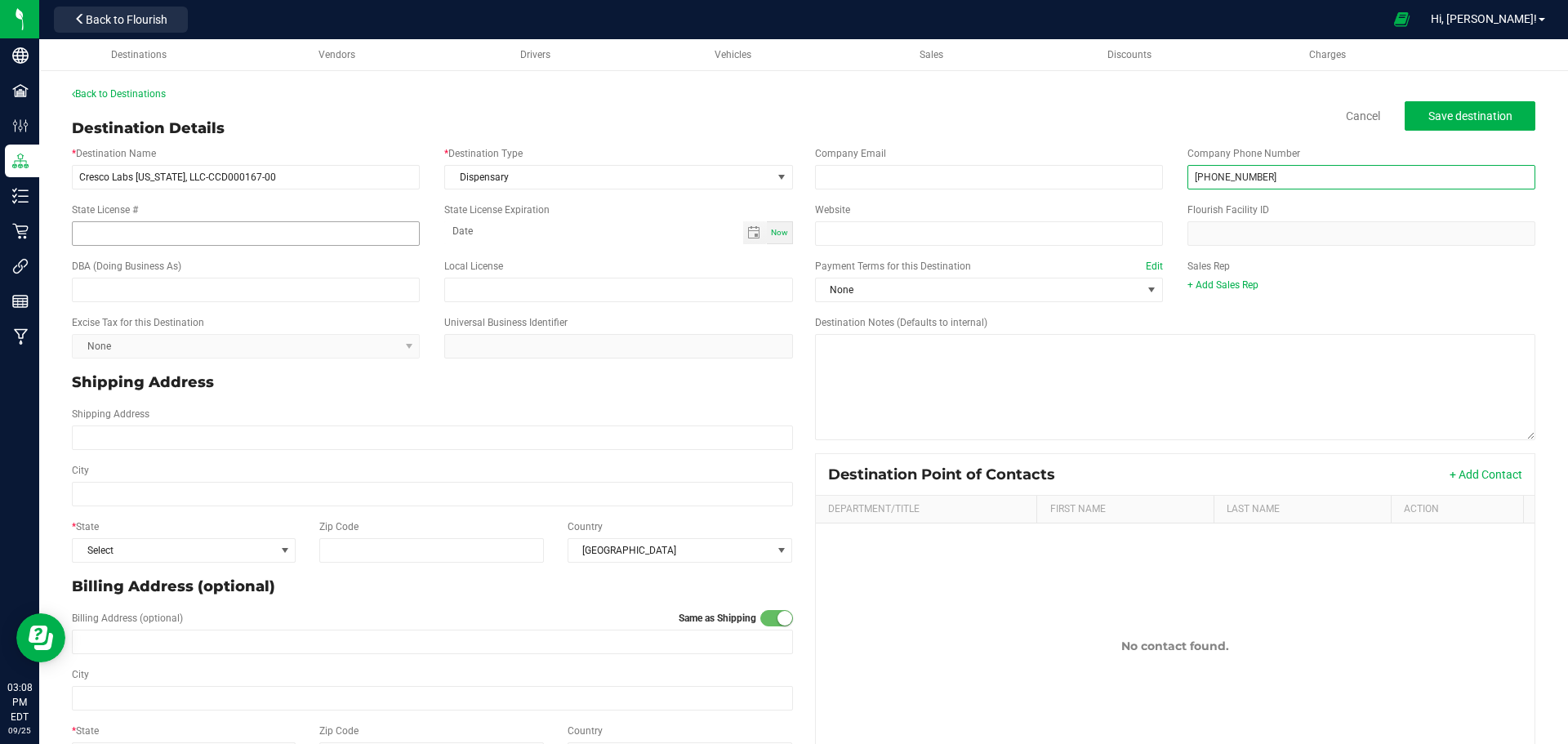
type input "(740) 479-3013"
click at [170, 226] on input "State License #" at bounding box center [246, 234] width 348 height 25
type input "CCD000167-00"
drag, startPoint x: 835, startPoint y: 242, endPoint x: 904, endPoint y: 233, distance: 69.6
click at [835, 242] on input "Website" at bounding box center [989, 234] width 348 height 25
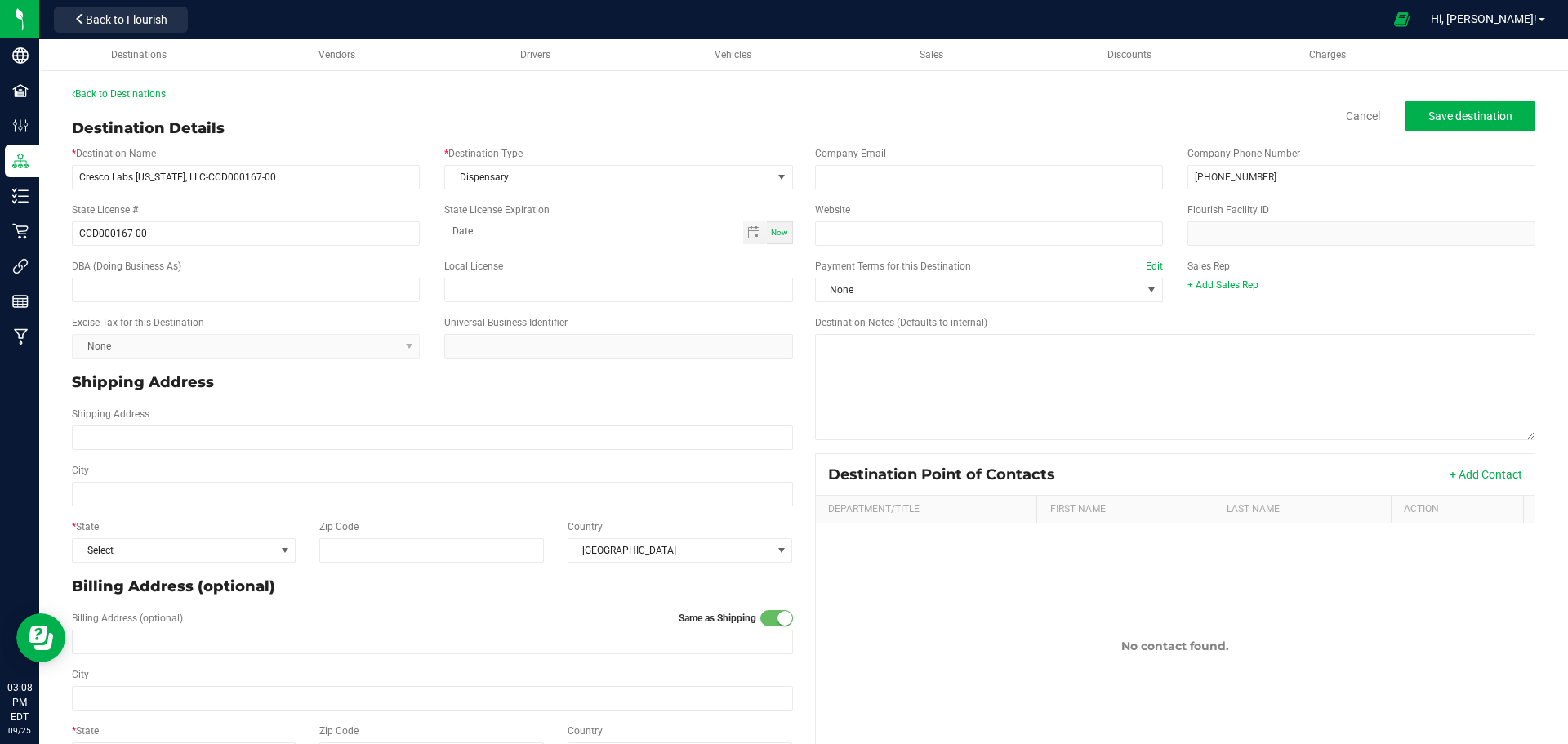
click at [853, 219] on div "Website" at bounding box center [990, 224] width 373 height 43
click at [853, 232] on input "Website" at bounding box center [989, 234] width 348 height 25
paste input "https://www.sunnyside.shop/store/proctorville-oh"
type input "https://www.sunnyside.shop/store/proctorville-oh"
click at [178, 298] on input "text" at bounding box center [246, 290] width 348 height 25
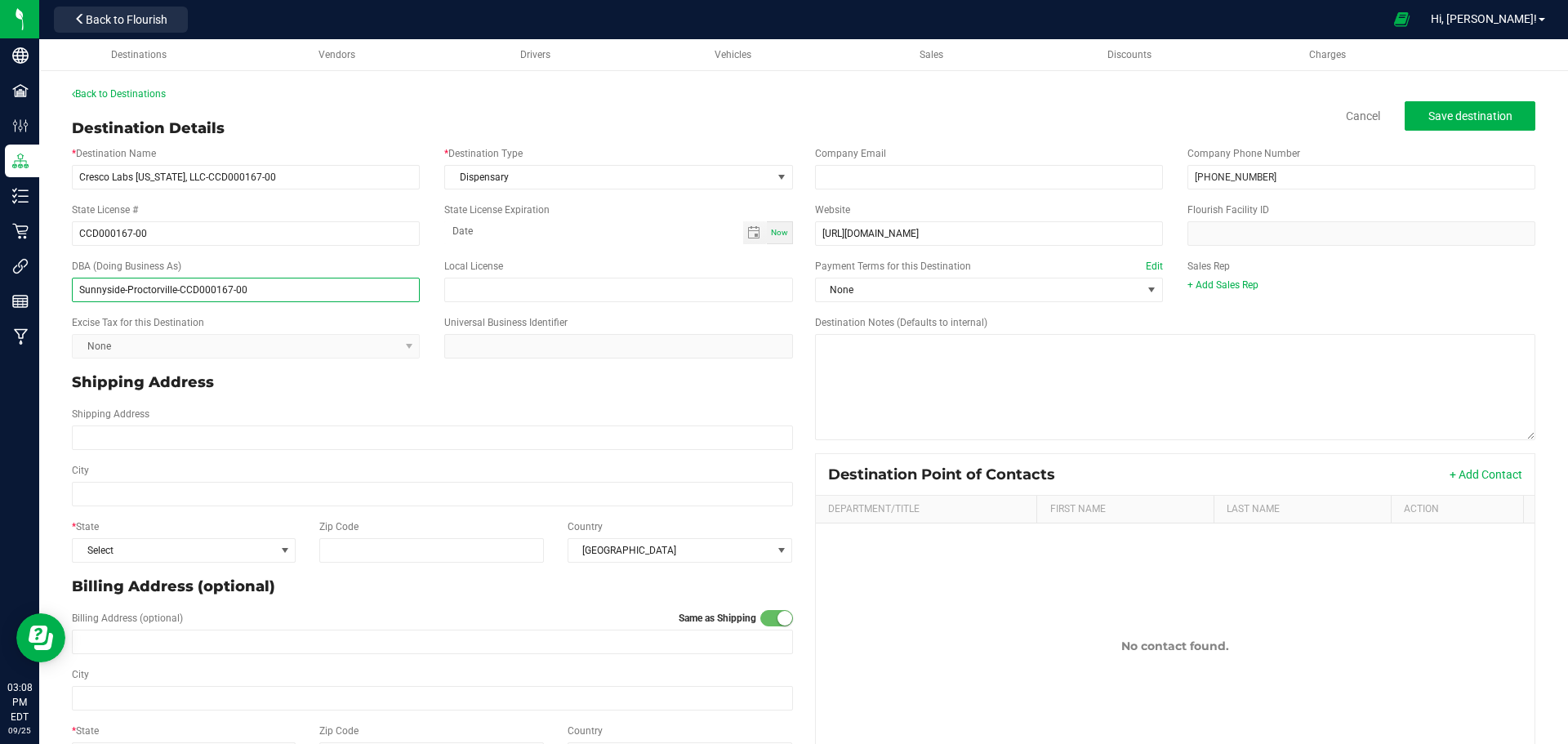
type input "Sunnyside-Proctorville-CCD000167-00"
click at [899, 282] on span "None" at bounding box center [978, 290] width 326 height 23
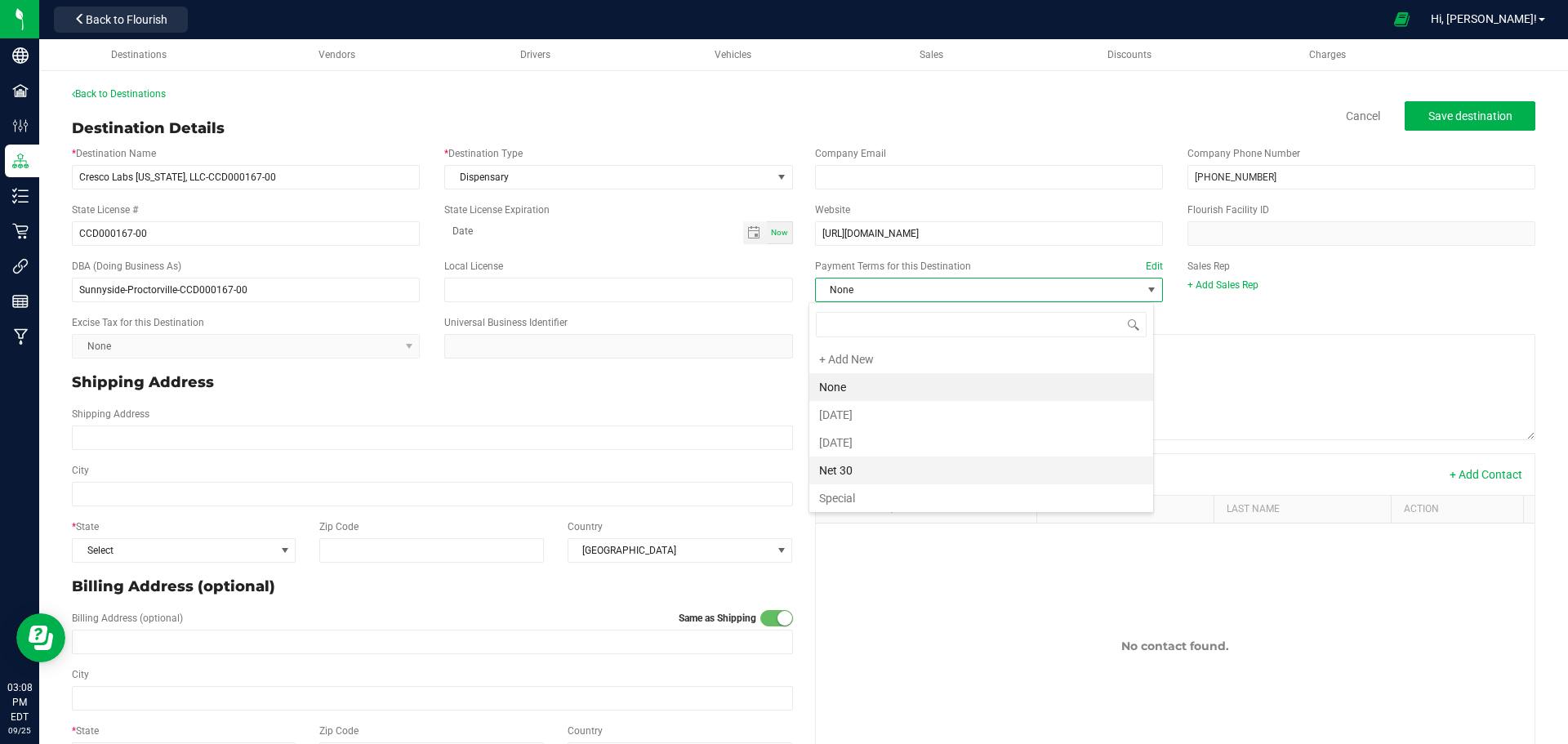
click at [844, 474] on li "Net 30" at bounding box center [982, 470] width 344 height 28
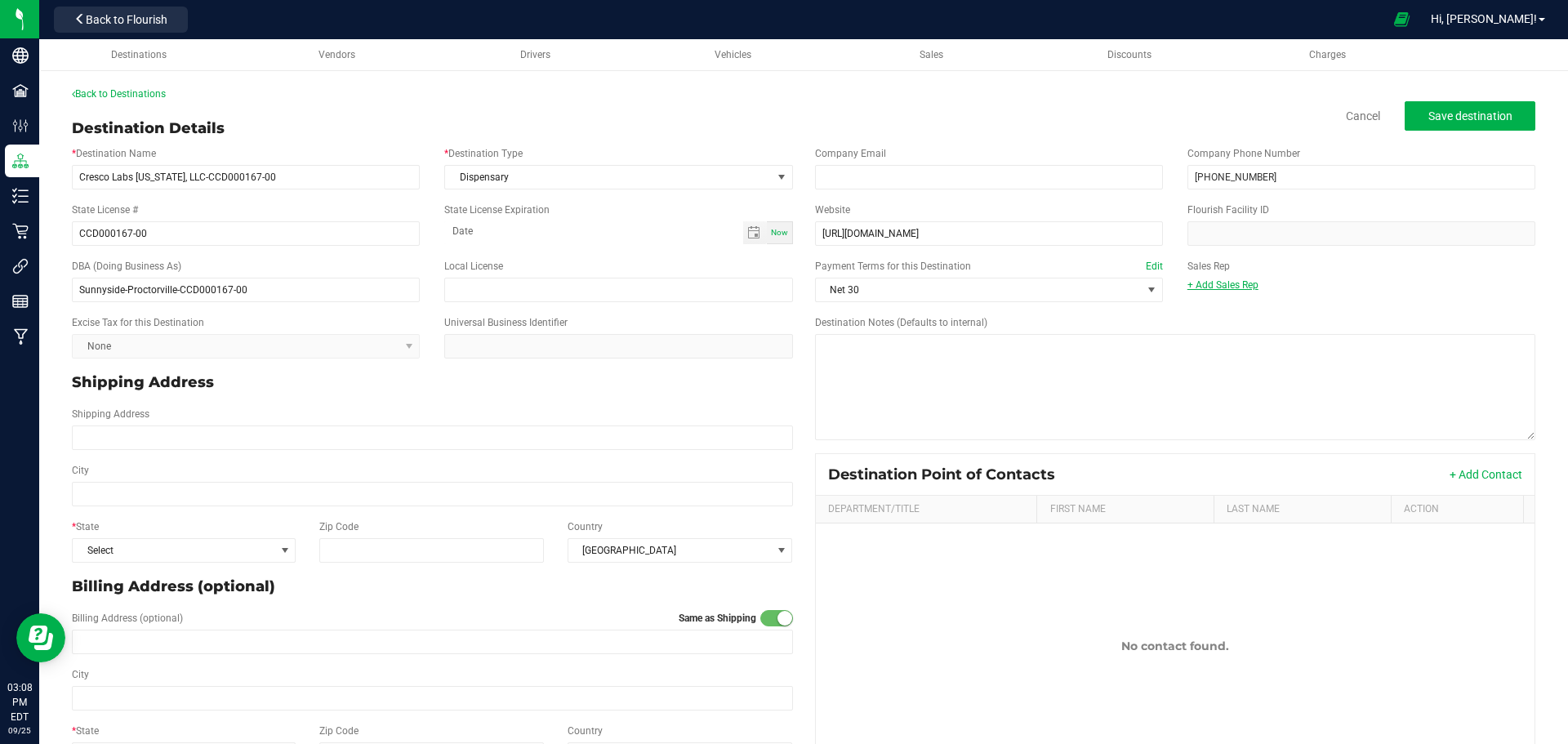
click at [1234, 289] on link "+ Add Sales Rep" at bounding box center [1223, 285] width 71 height 12
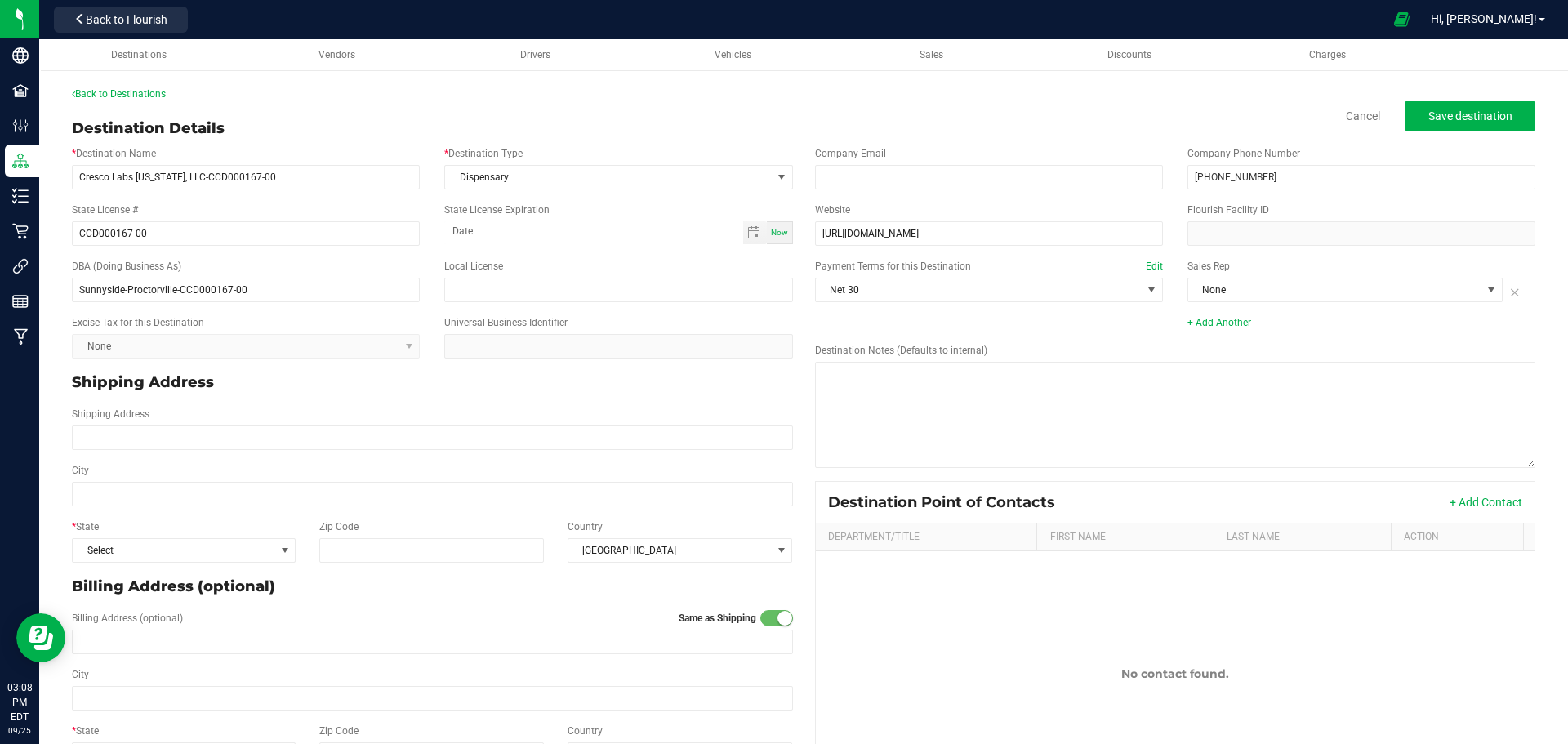
click at [1245, 304] on div "None" at bounding box center [1361, 296] width 348 height 37
click at [1245, 297] on span "None" at bounding box center [1335, 290] width 293 height 23
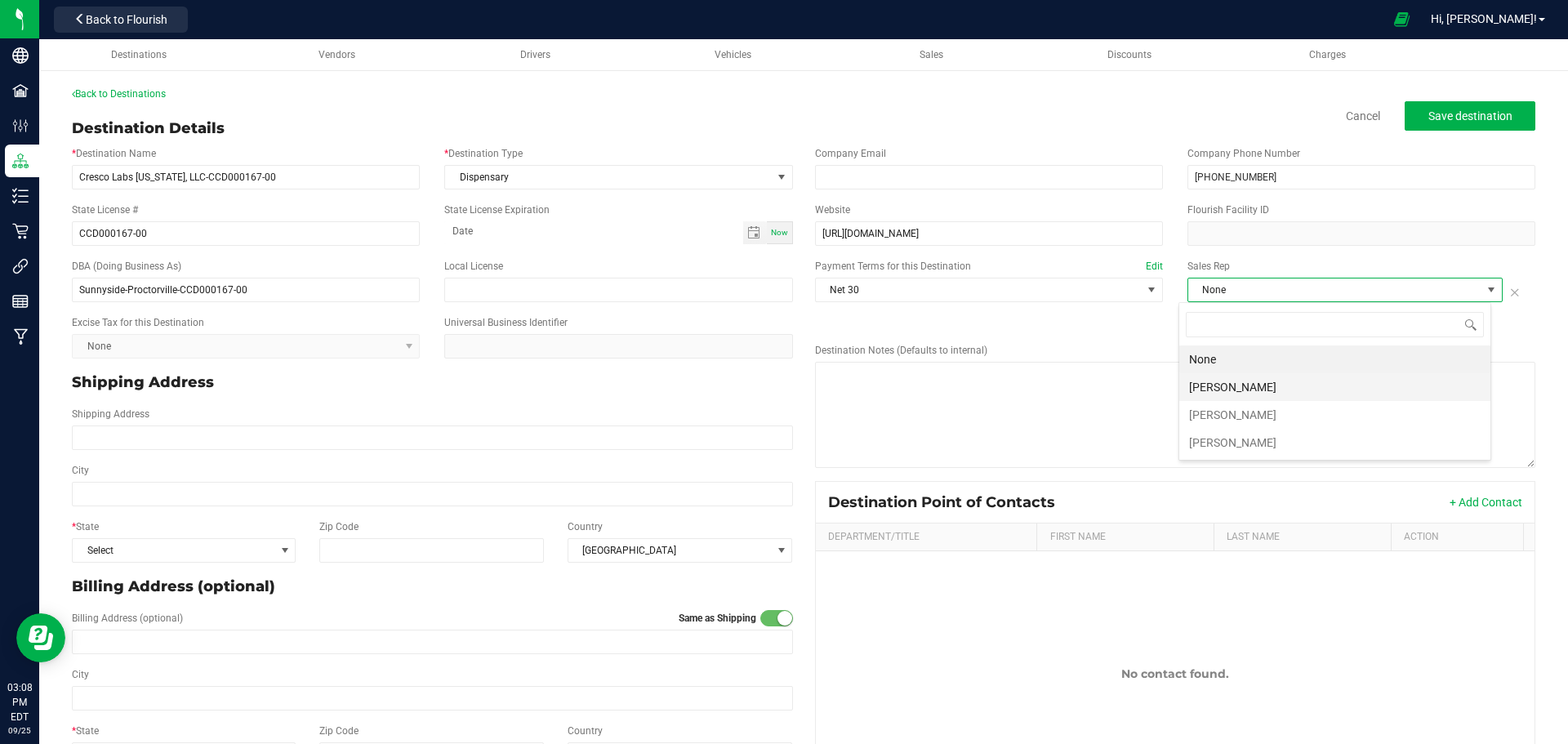
click at [1218, 389] on li "AJ Thomas" at bounding box center [1335, 387] width 311 height 28
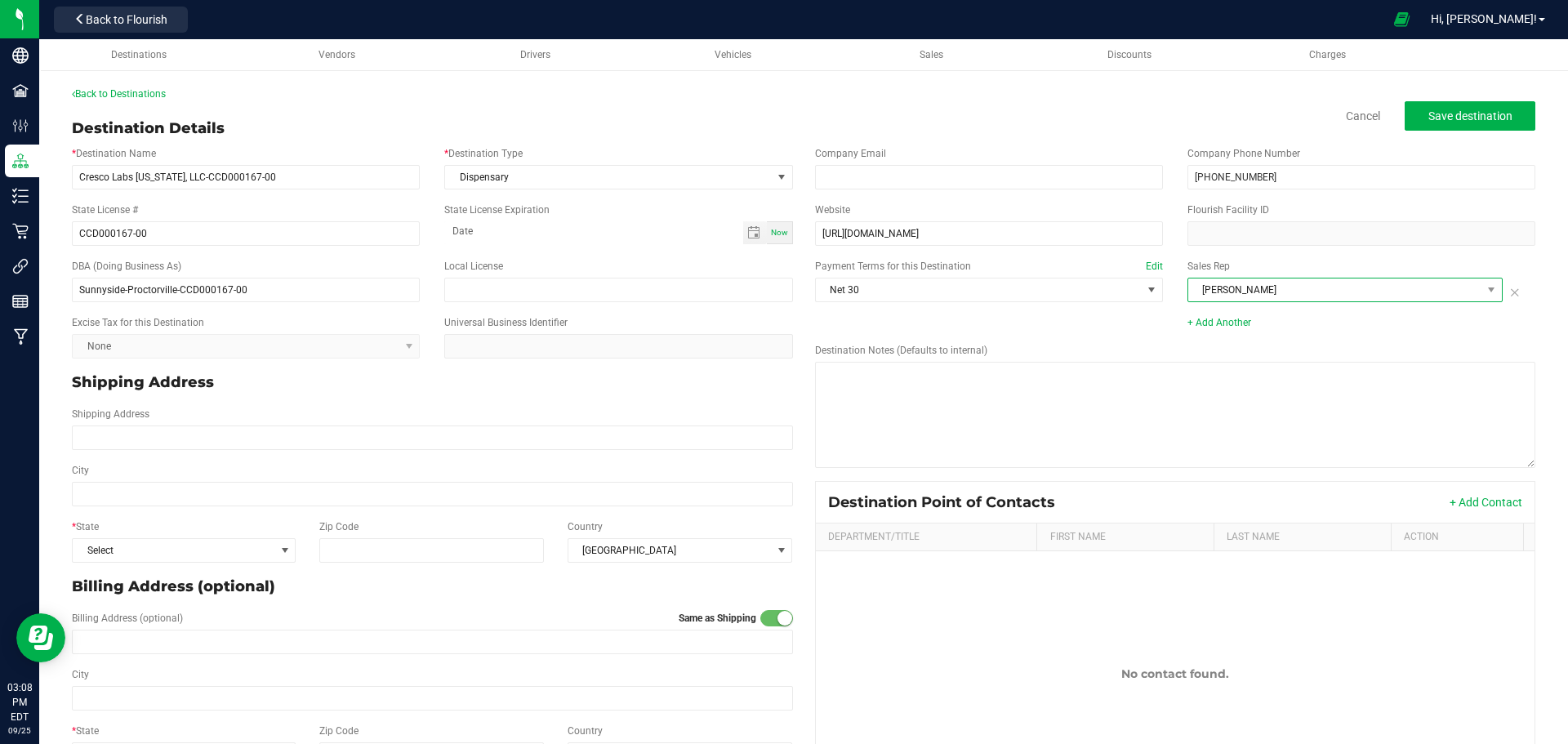
click at [1229, 298] on span "AJ Thomas" at bounding box center [1335, 290] width 293 height 23
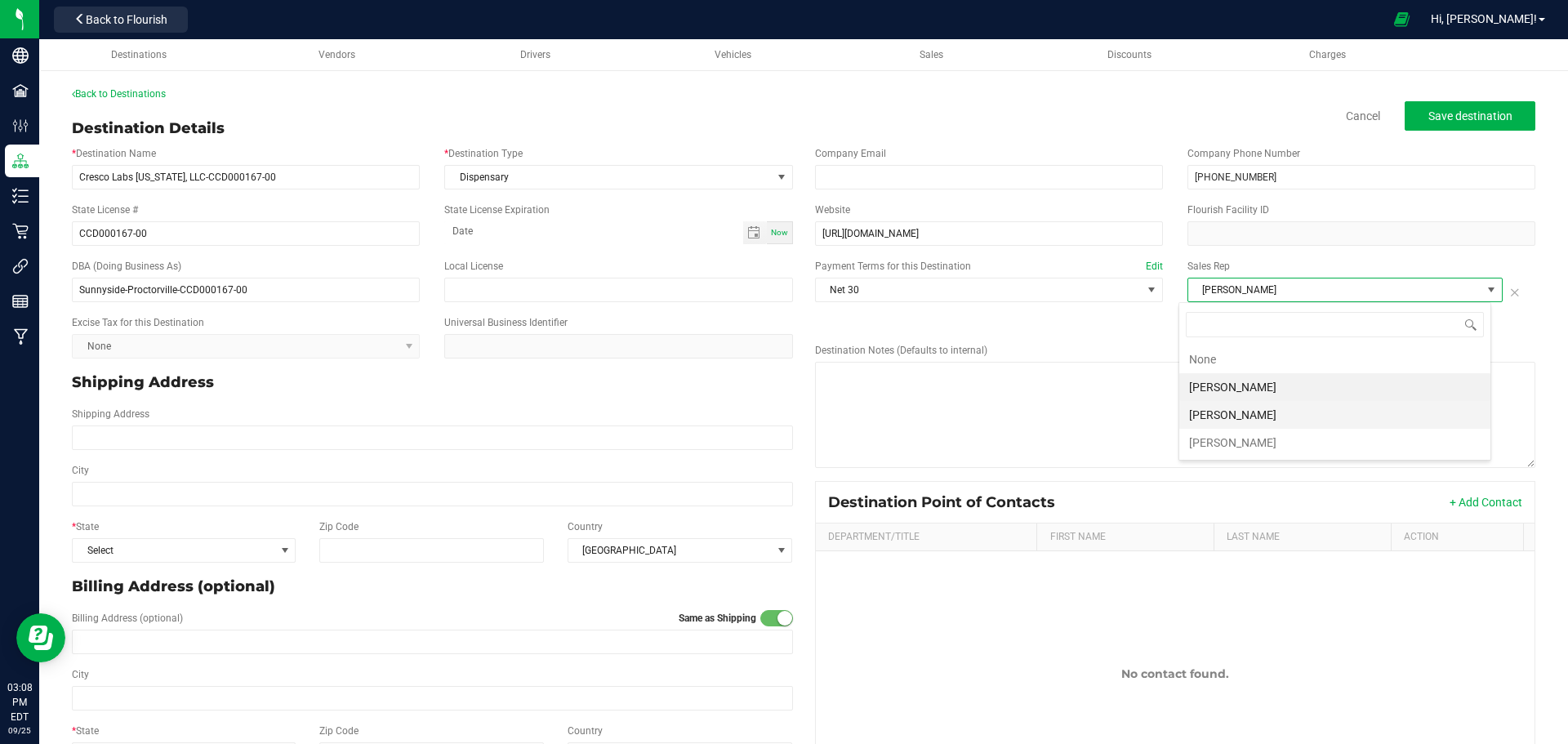
click at [1232, 420] on li "Patrick Durkin" at bounding box center [1335, 414] width 311 height 28
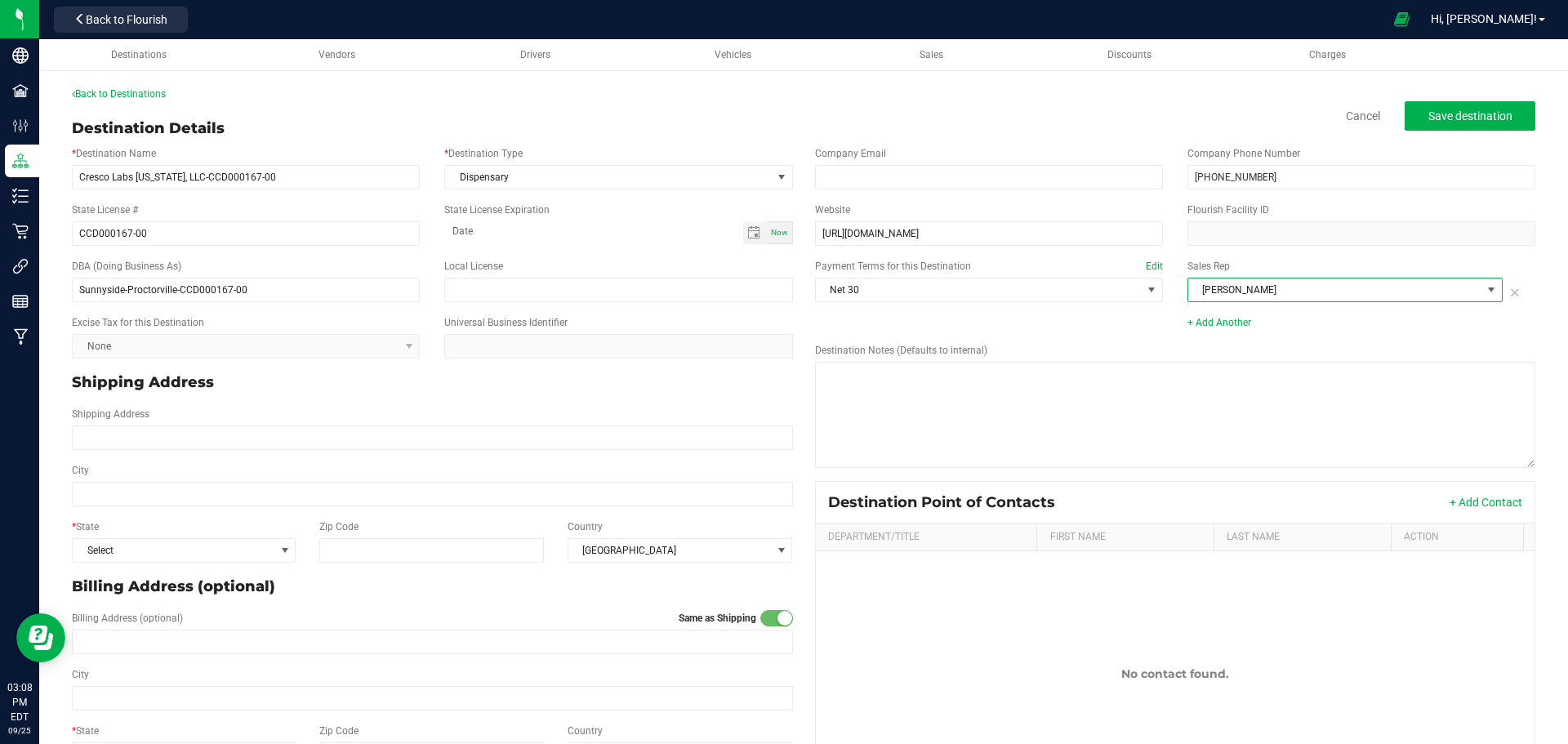
click at [1243, 286] on span "Patrick Durkin" at bounding box center [1335, 290] width 293 height 23
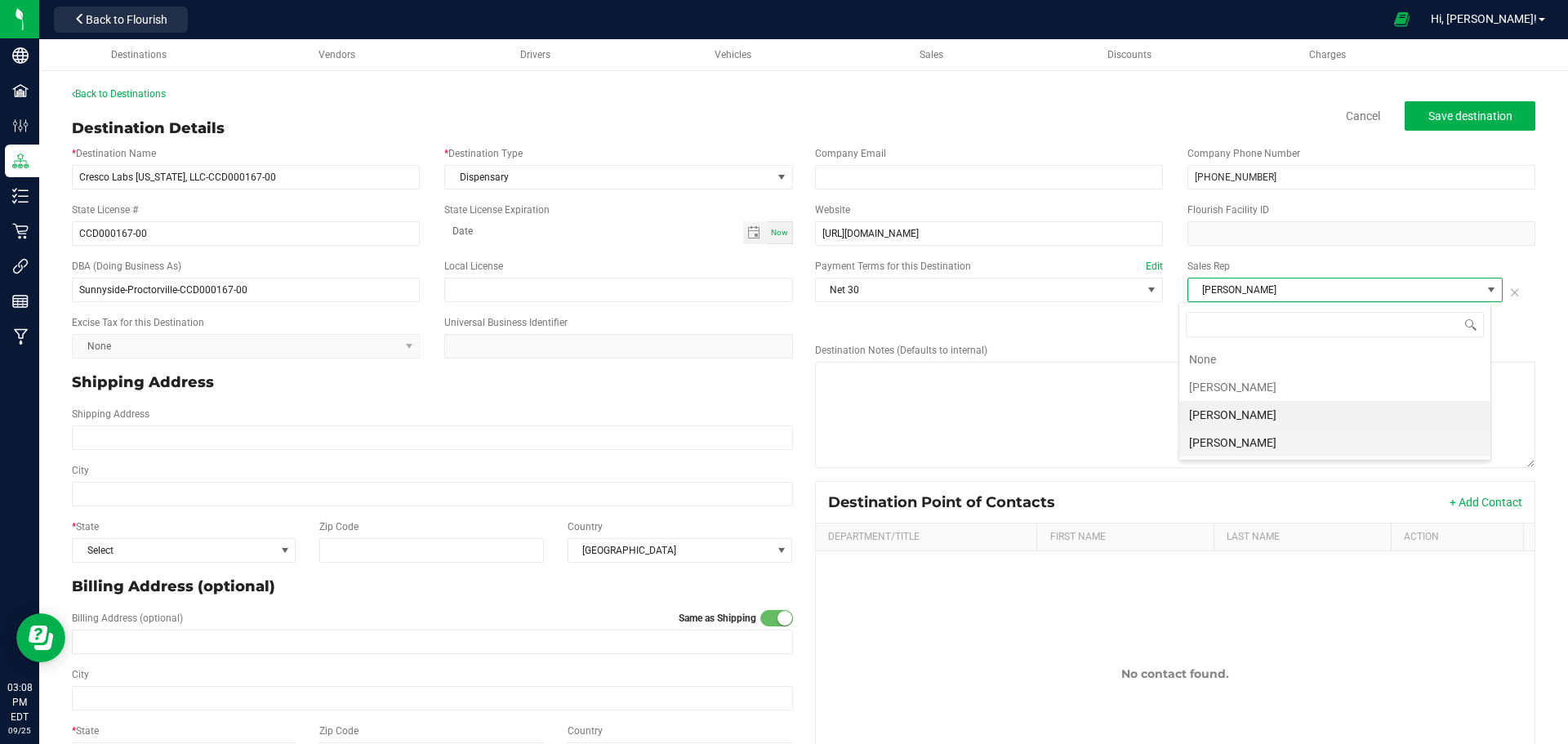
click at [1253, 439] on li "Michael Costello" at bounding box center [1335, 442] width 311 height 28
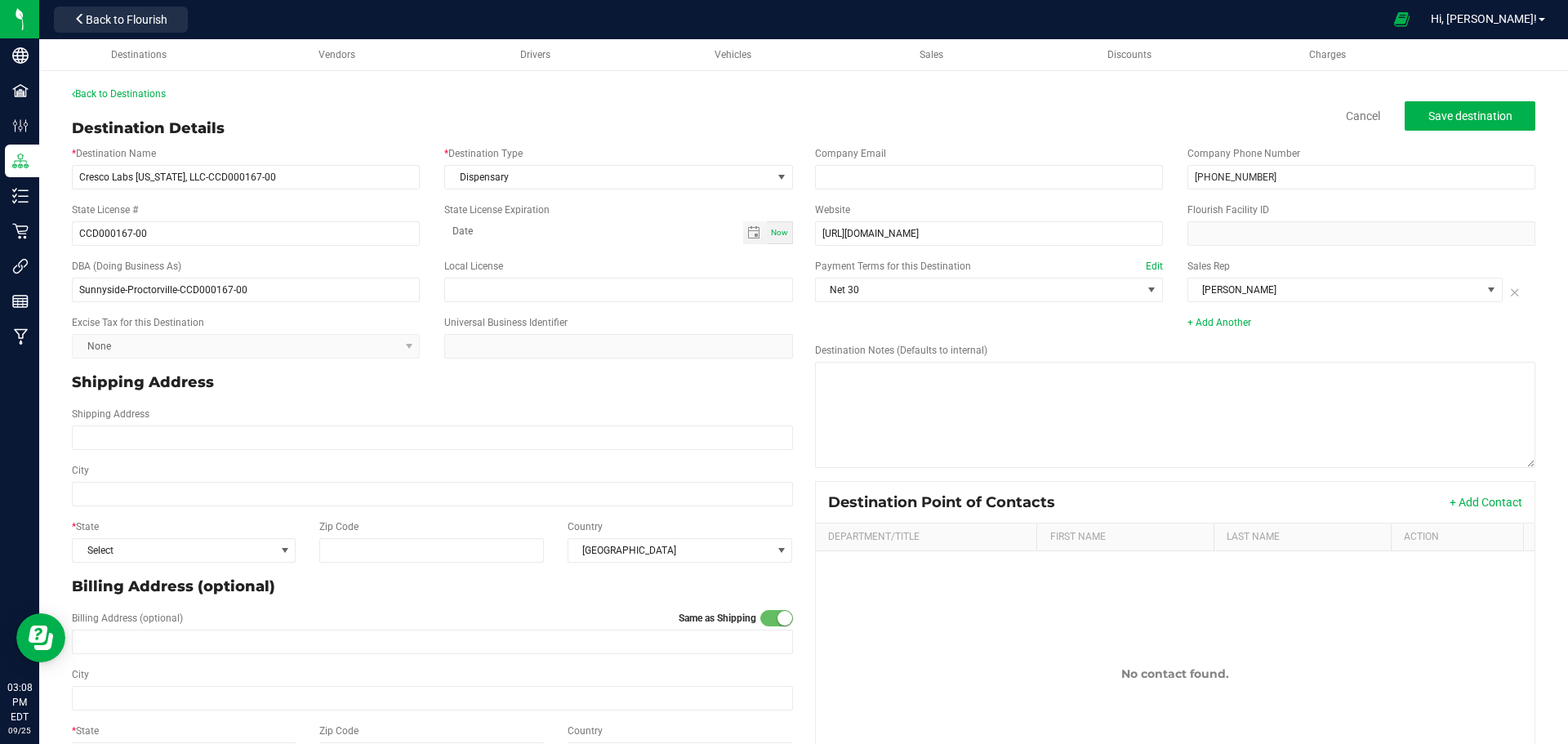
click at [124, 367] on div "Shipping Address" at bounding box center [432, 383] width 746 height 36
click at [134, 427] on input "Shipping Address" at bounding box center [432, 438] width 722 height 25
type input "200 State St"
type input "Proctorville"
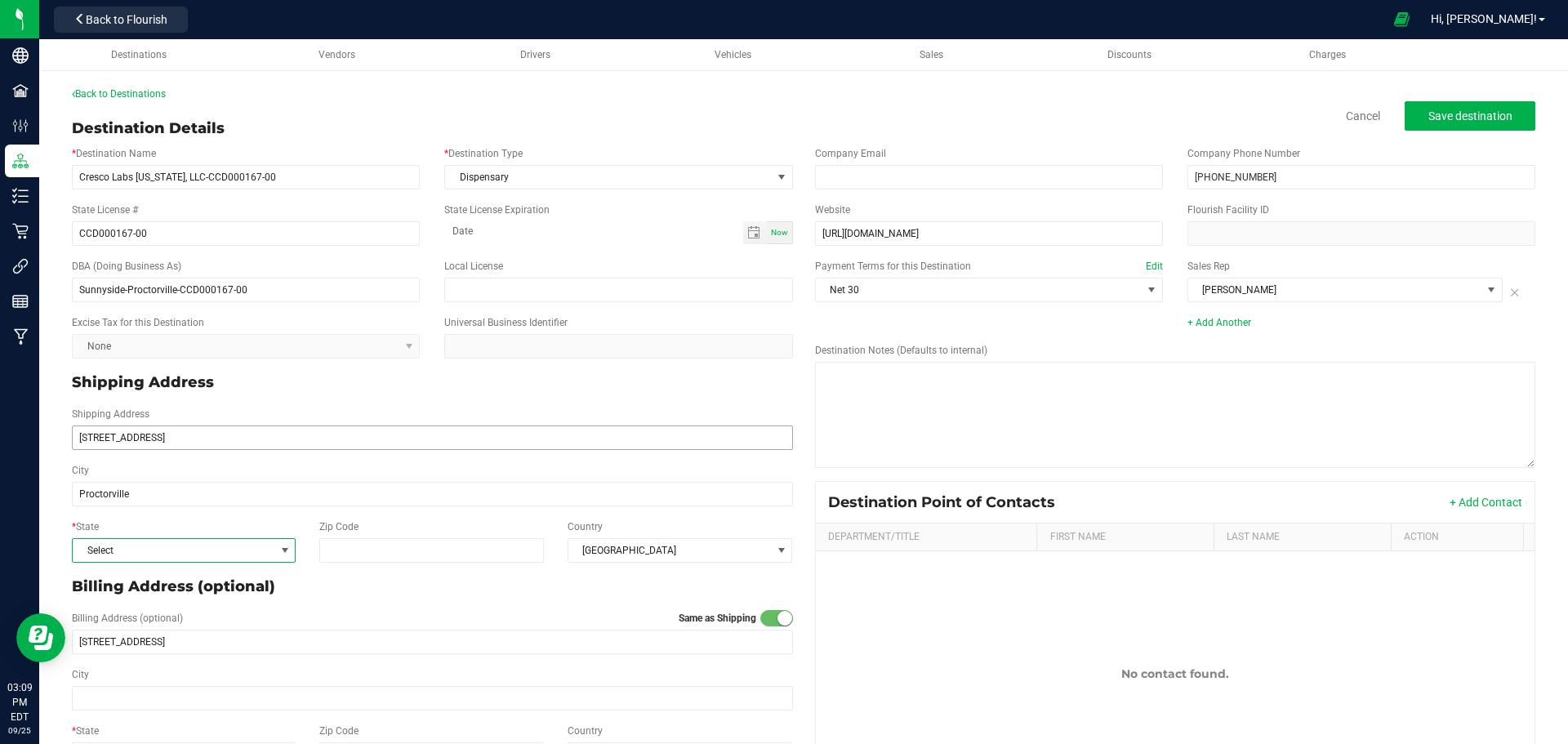
type input "Proctorville"
type input "45669"
click at [1455, 505] on button "+ Add Contact" at bounding box center [1486, 502] width 73 height 16
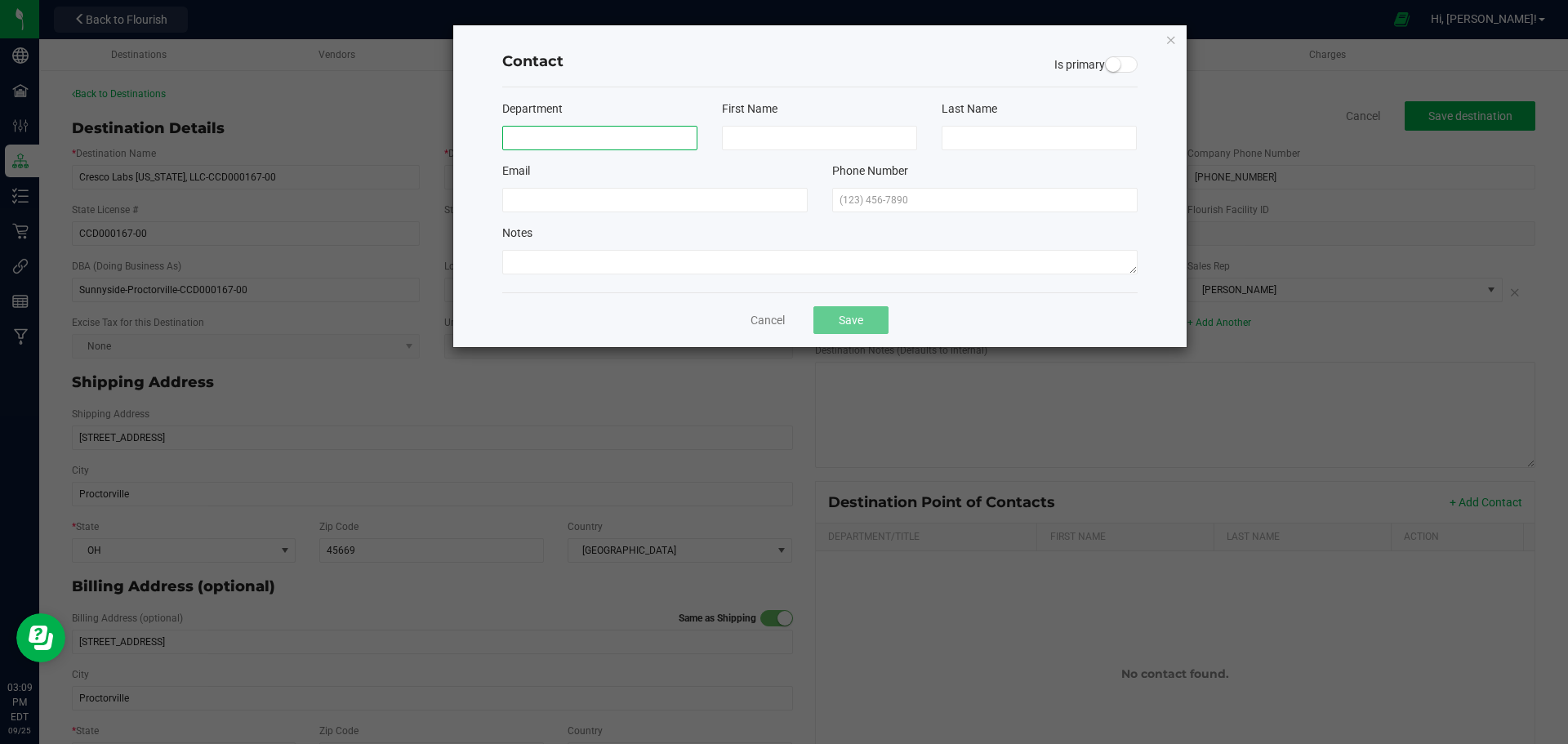
drag, startPoint x: 571, startPoint y: 138, endPoint x: 560, endPoint y: 139, distance: 11.0
click at [564, 139] on input at bounding box center [600, 138] width 195 height 25
type input "Store"
type input "Phone"
type input "Number"
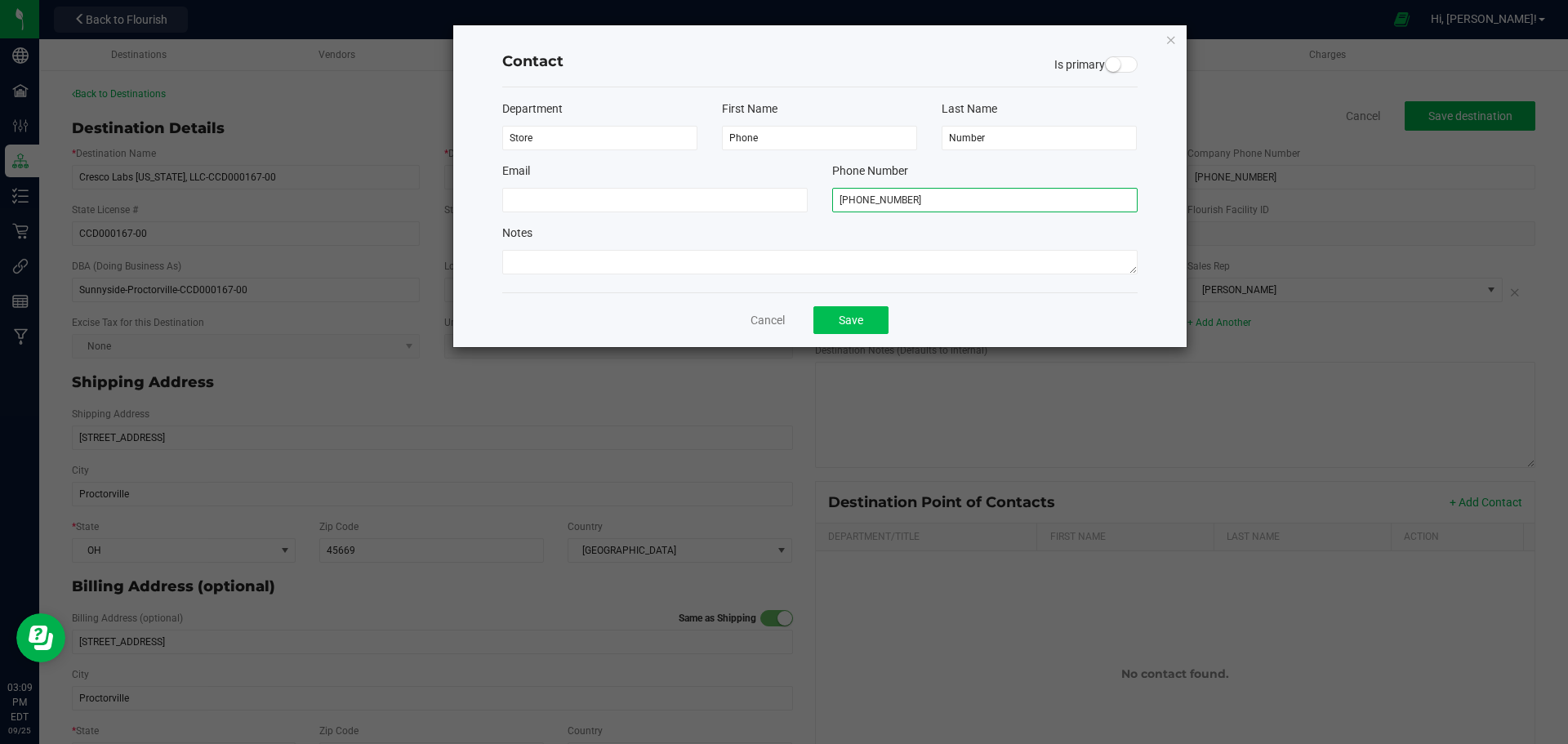
type input "(740) 479-3013"
click at [865, 332] on button "Save" at bounding box center [851, 320] width 75 height 28
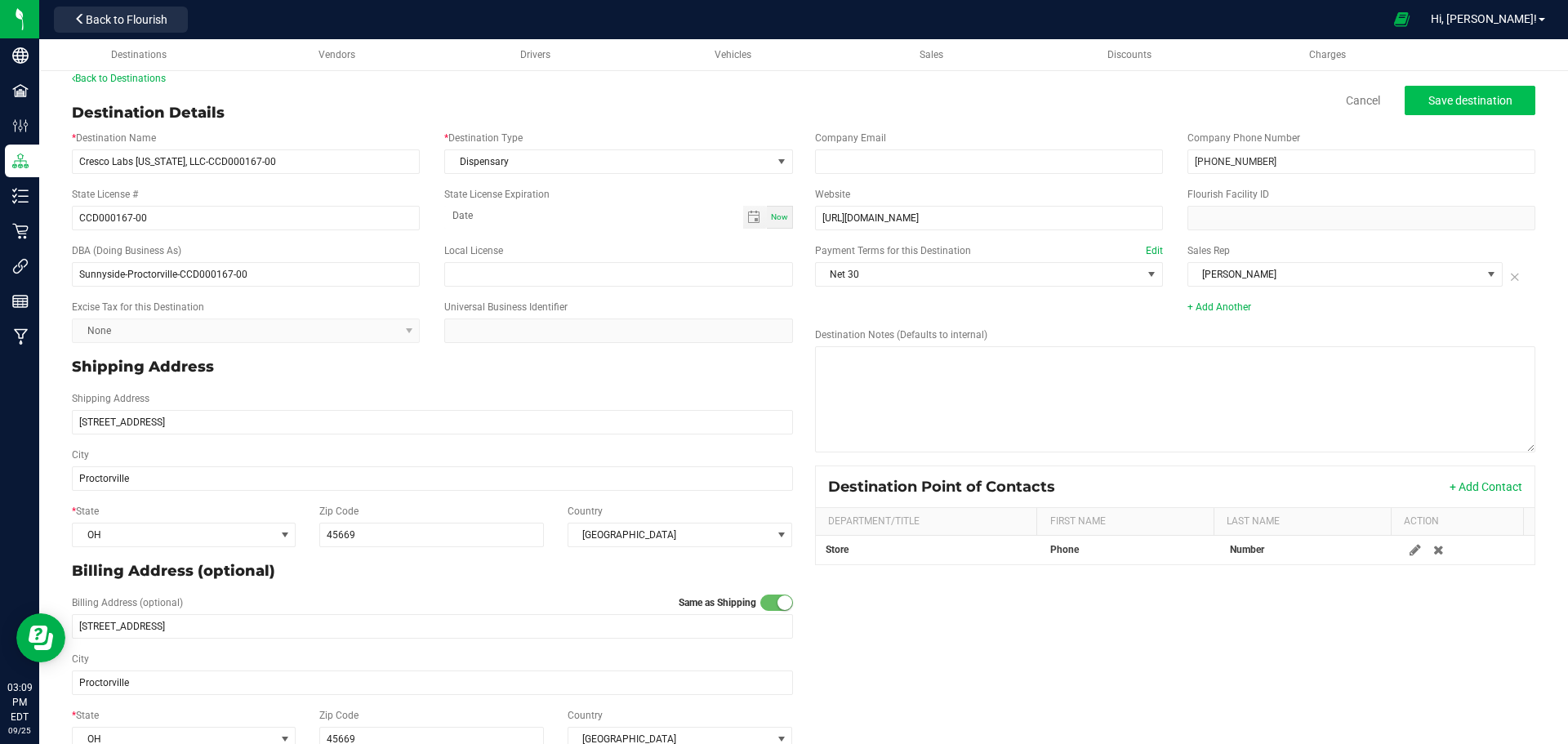
scroll to position [0, 0]
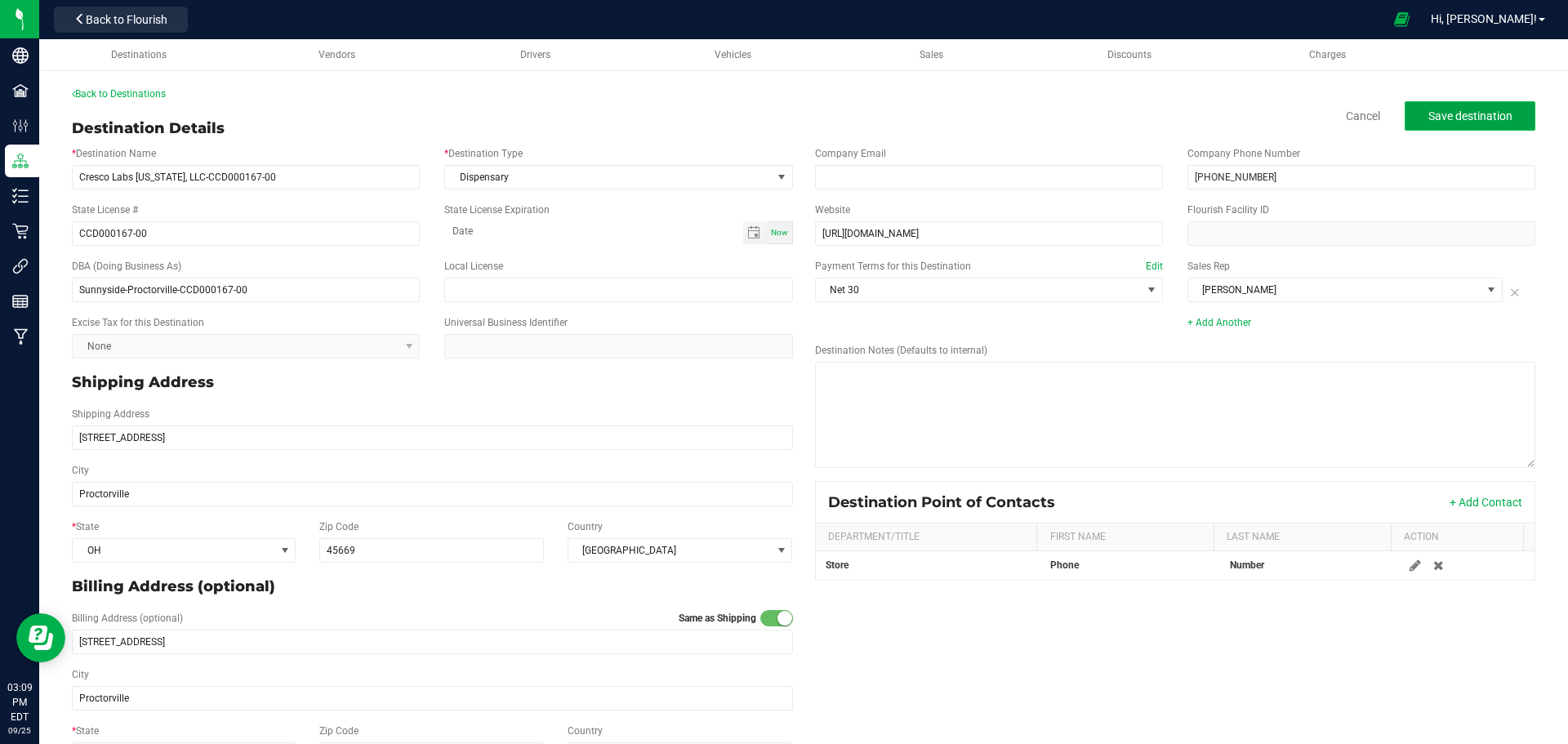
click at [1464, 117] on span "Save destination" at bounding box center [1471, 116] width 85 height 13
